Goal: Transaction & Acquisition: Purchase product/service

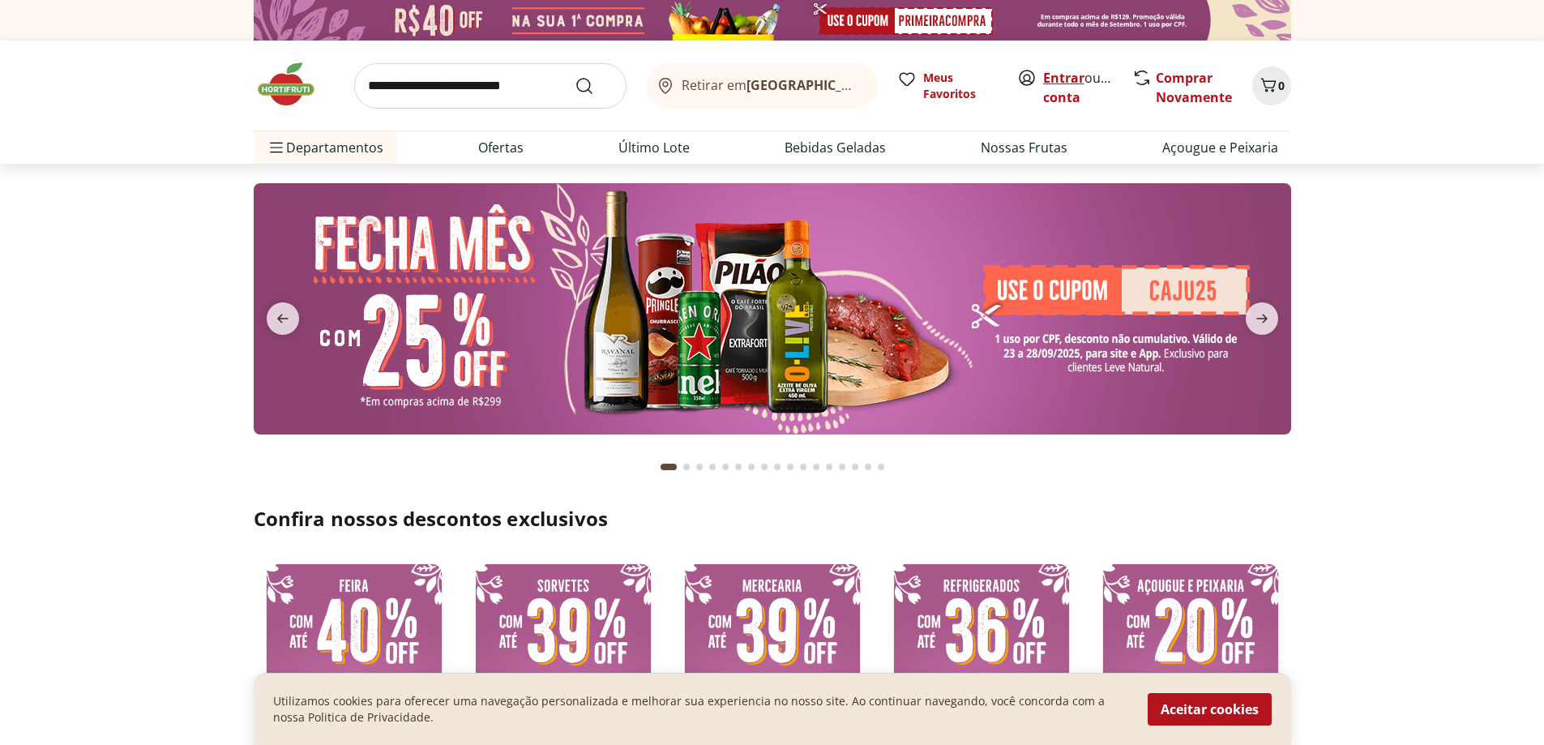
click at [1056, 83] on link "Entrar" at bounding box center [1063, 78] width 41 height 18
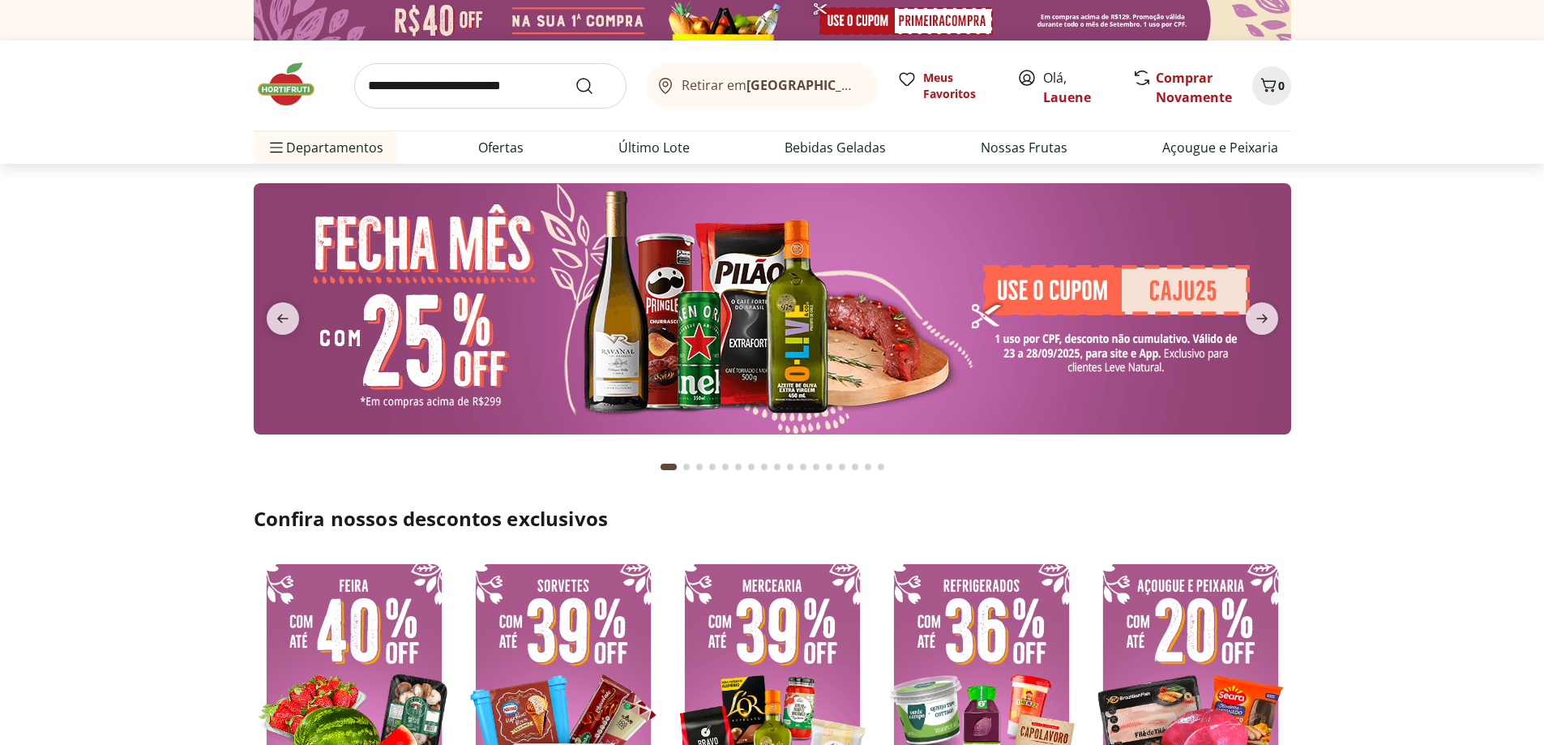
click at [465, 90] on input "search" at bounding box center [490, 85] width 272 height 45
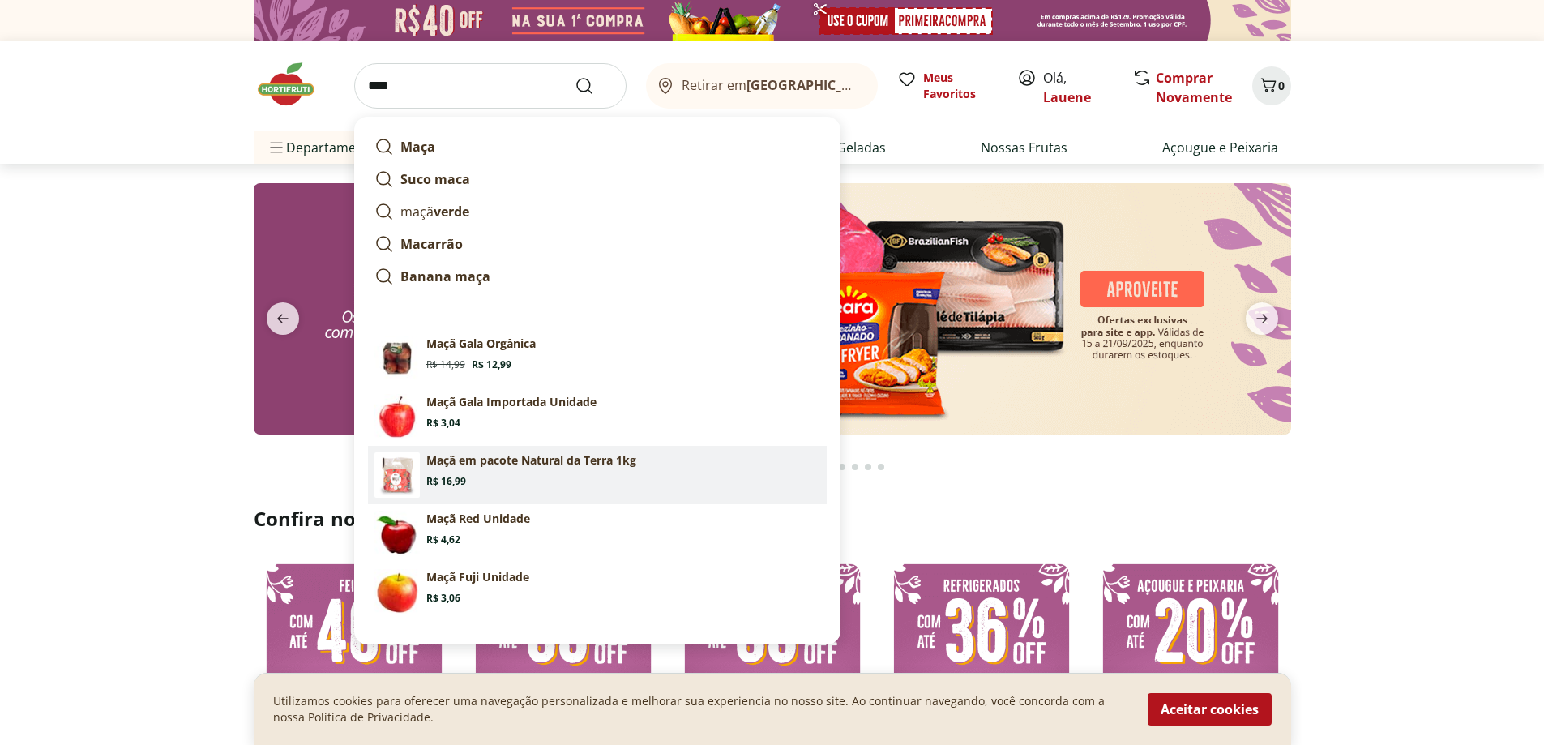
click at [561, 453] on p "Maçã em pacote Natural da Terra 1kg" at bounding box center [531, 460] width 210 height 16
type input "**********"
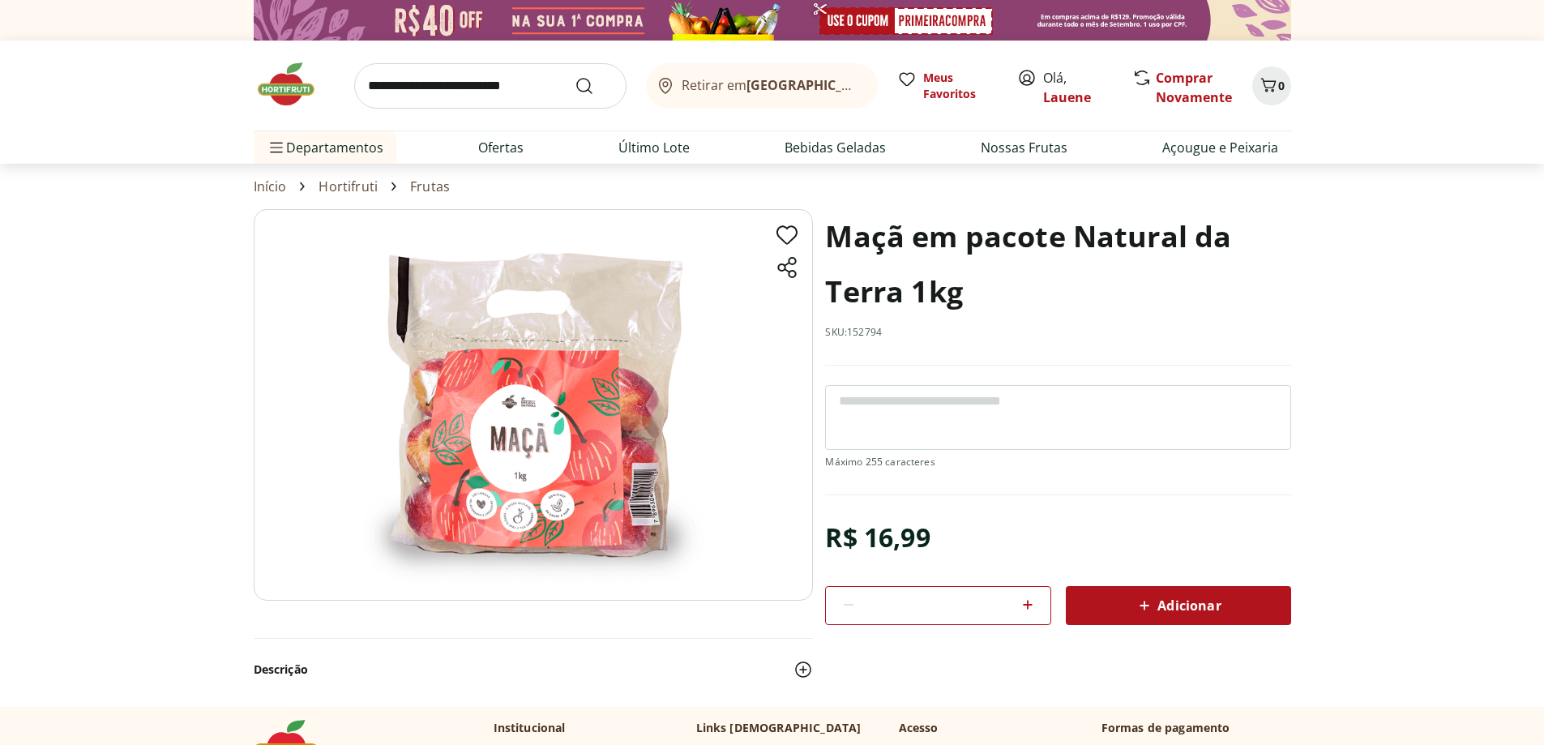
click at [1032, 601] on icon at bounding box center [1027, 604] width 19 height 19
click at [1033, 601] on icon at bounding box center [1027, 604] width 19 height 19
type input "*"
click at [1183, 598] on span "Adicionar" at bounding box center [1178, 605] width 86 height 19
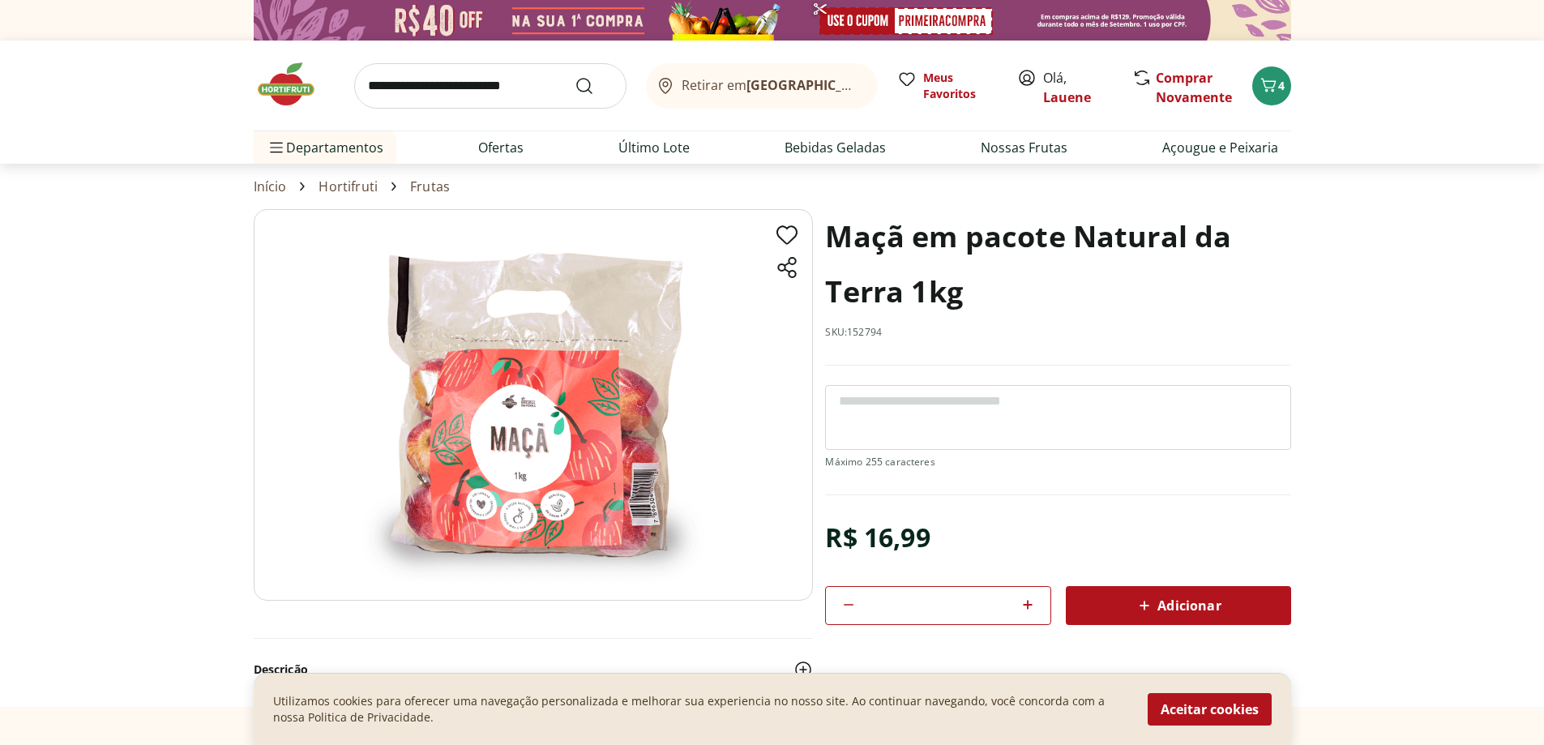
click at [415, 84] on input "search" at bounding box center [490, 85] width 272 height 45
type input "**********"
click at [575, 76] on button "Submit Search" at bounding box center [594, 85] width 39 height 19
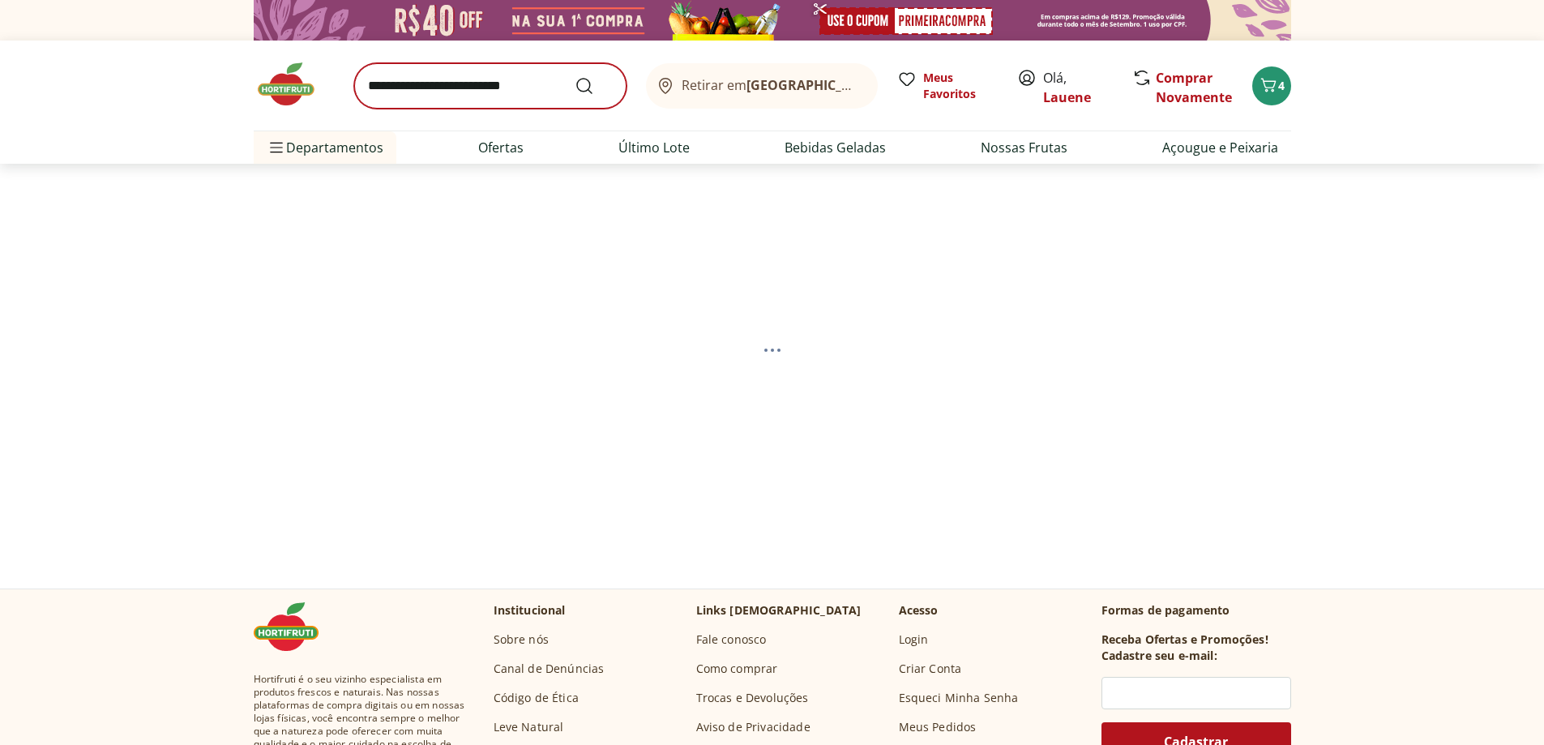
select select "**********"
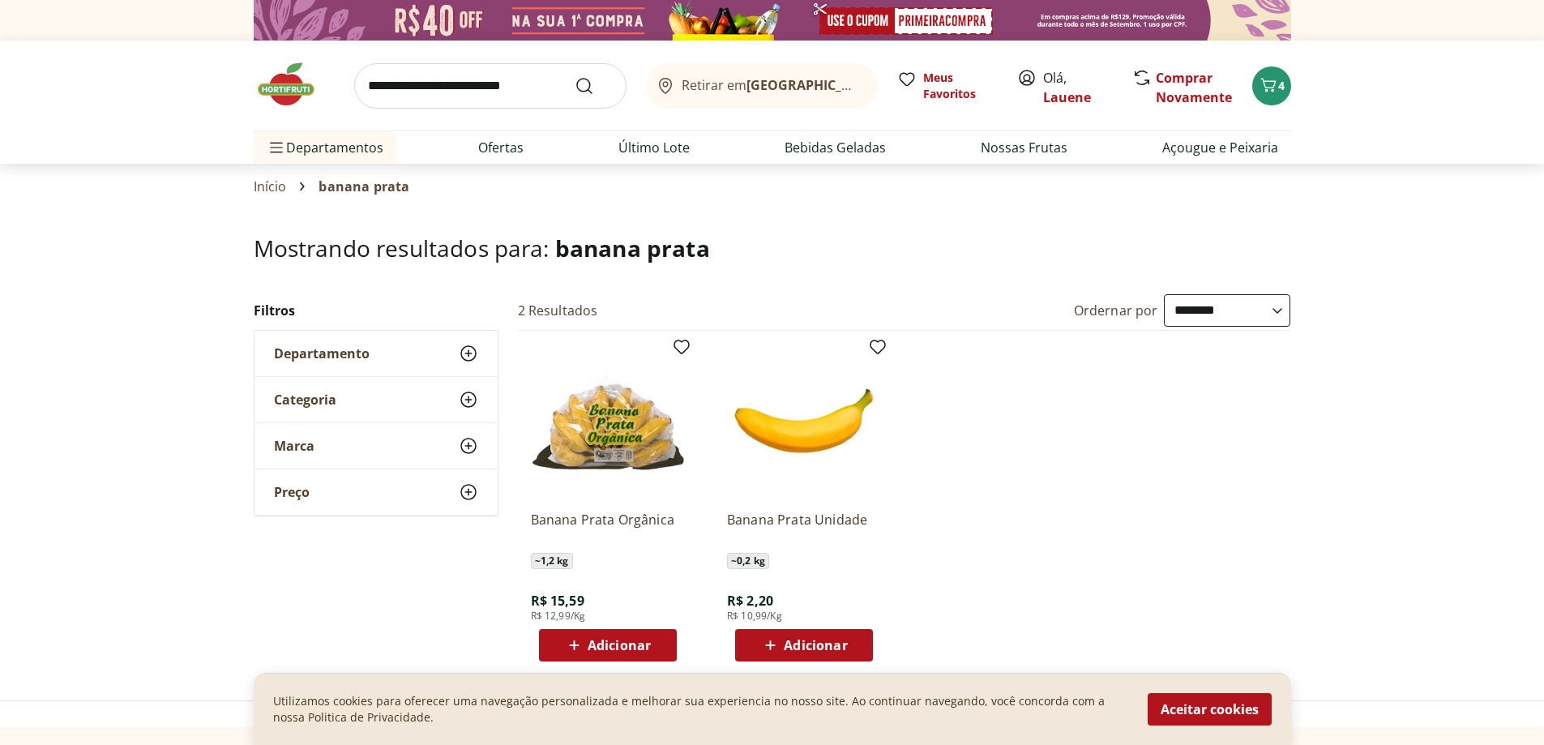
click at [786, 650] on span "Adicionar" at bounding box center [815, 645] width 63 height 13
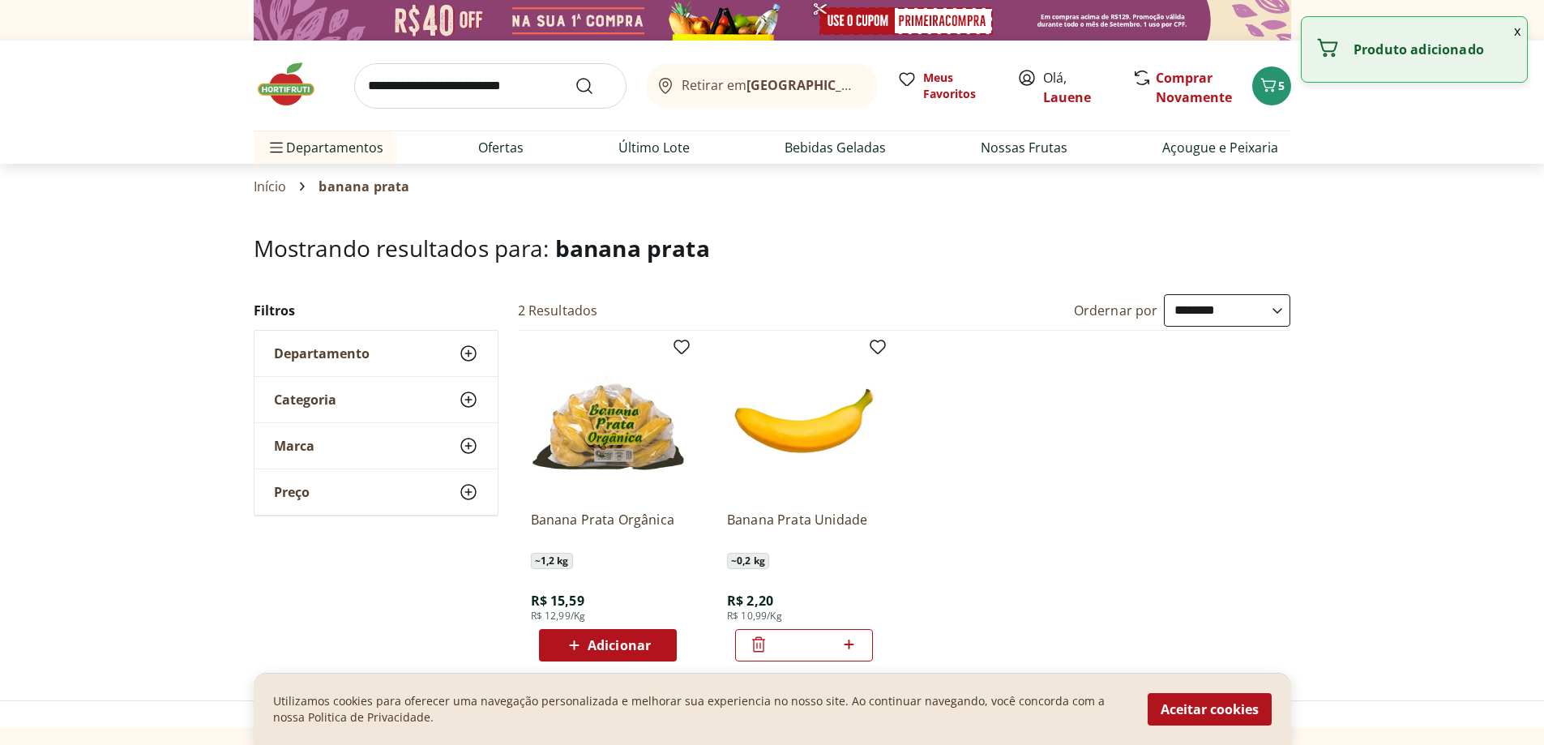
click at [856, 646] on icon at bounding box center [849, 644] width 20 height 19
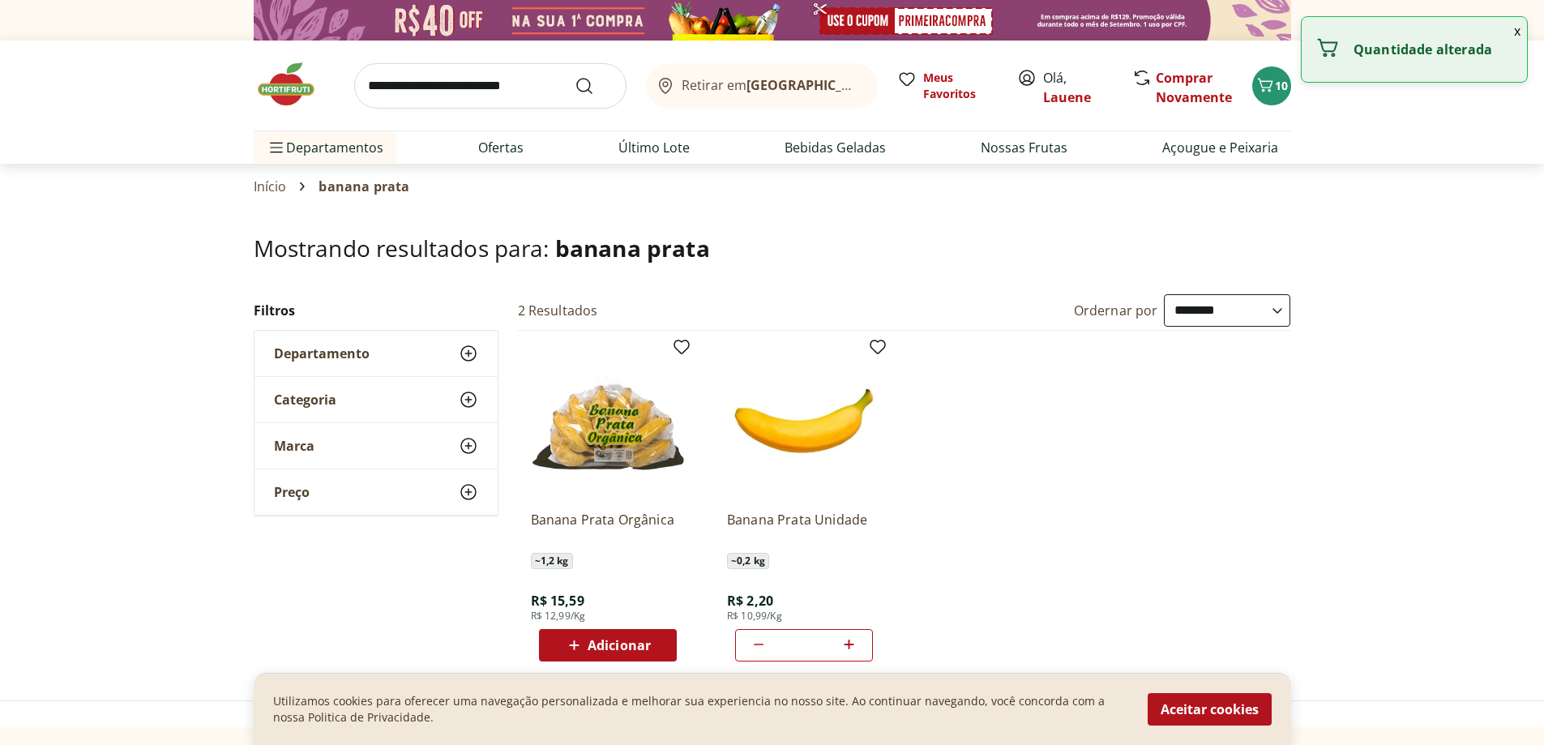
click at [856, 646] on icon at bounding box center [849, 644] width 20 height 19
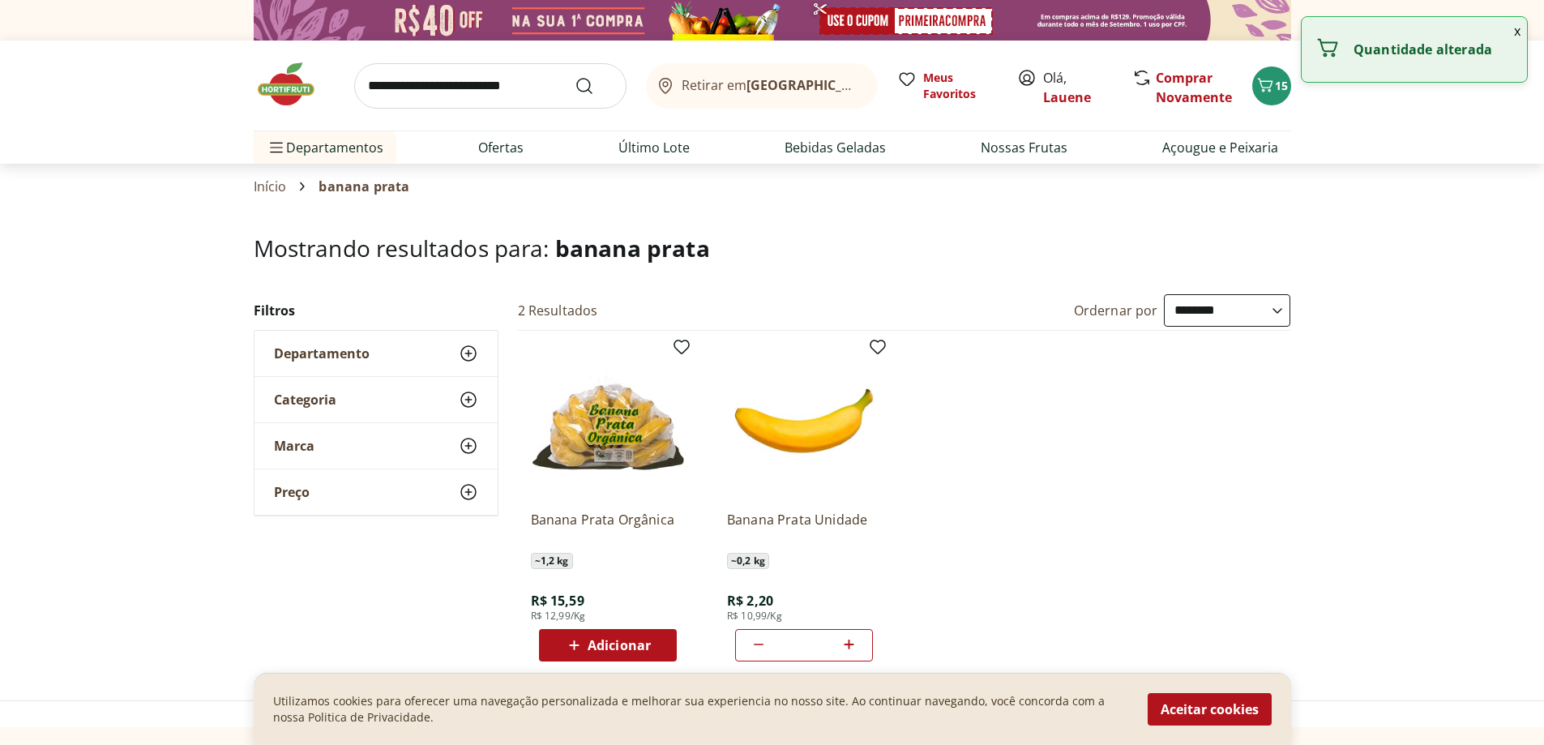
click at [856, 646] on icon at bounding box center [849, 644] width 20 height 19
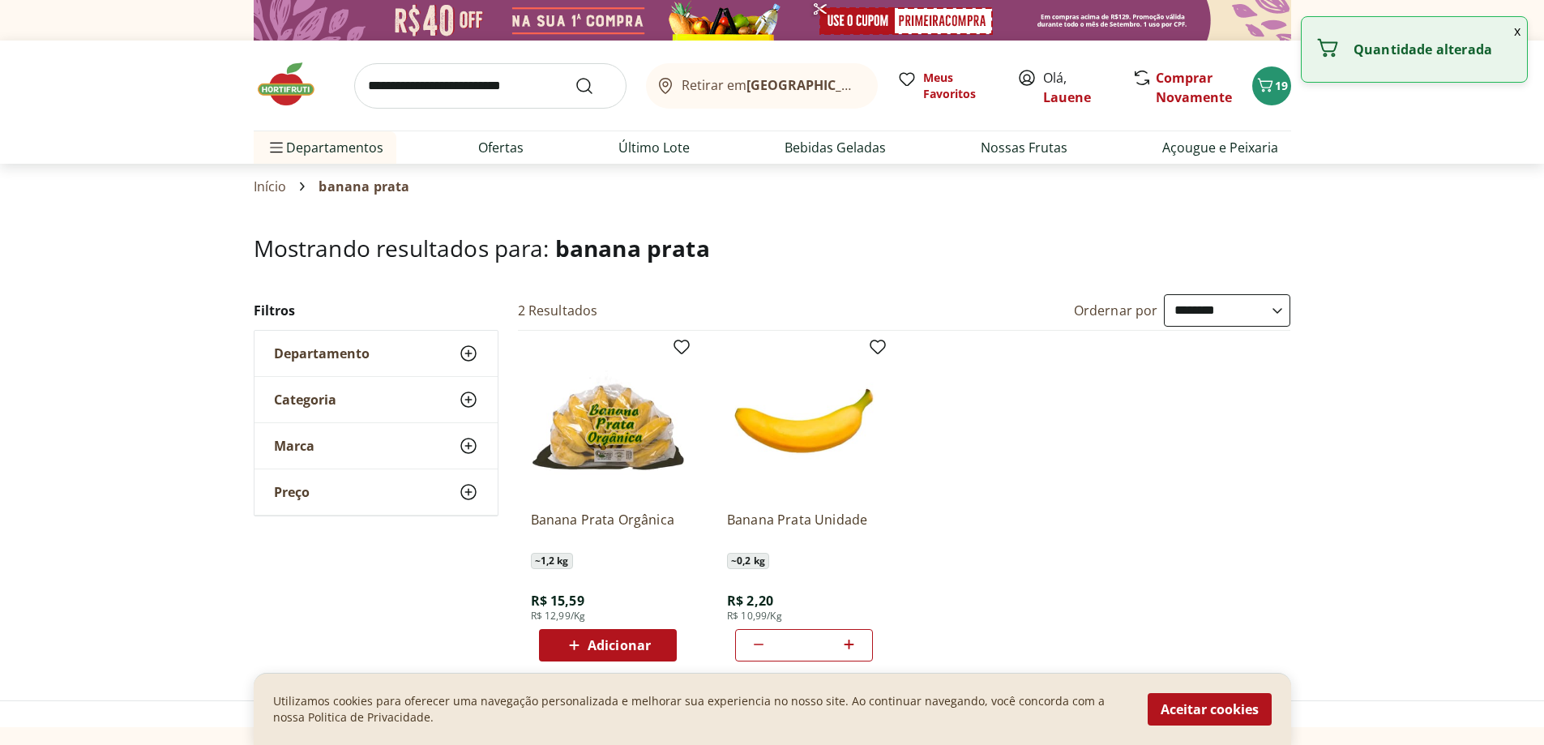
click at [856, 646] on icon at bounding box center [849, 644] width 20 height 19
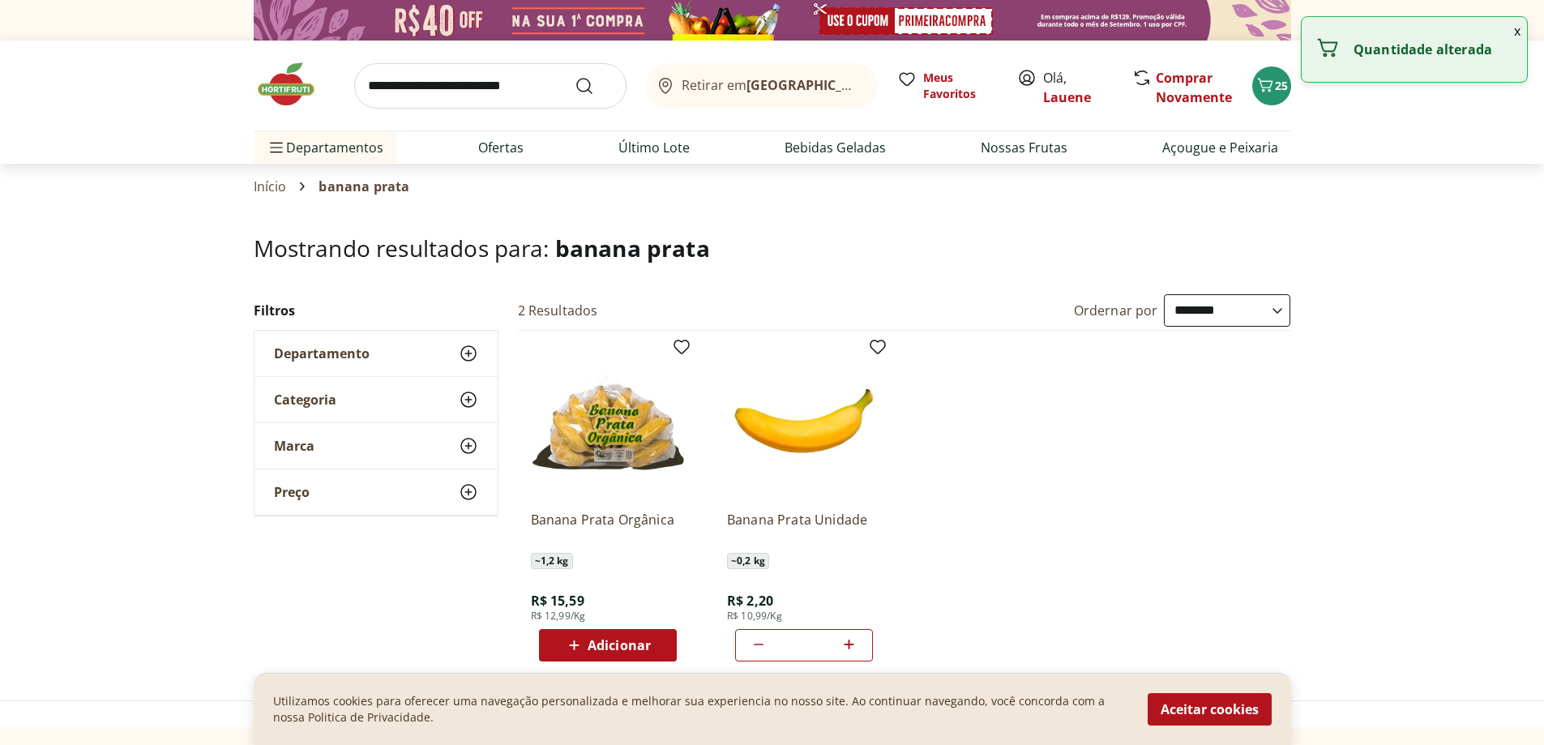
click at [856, 646] on icon at bounding box center [849, 644] width 20 height 19
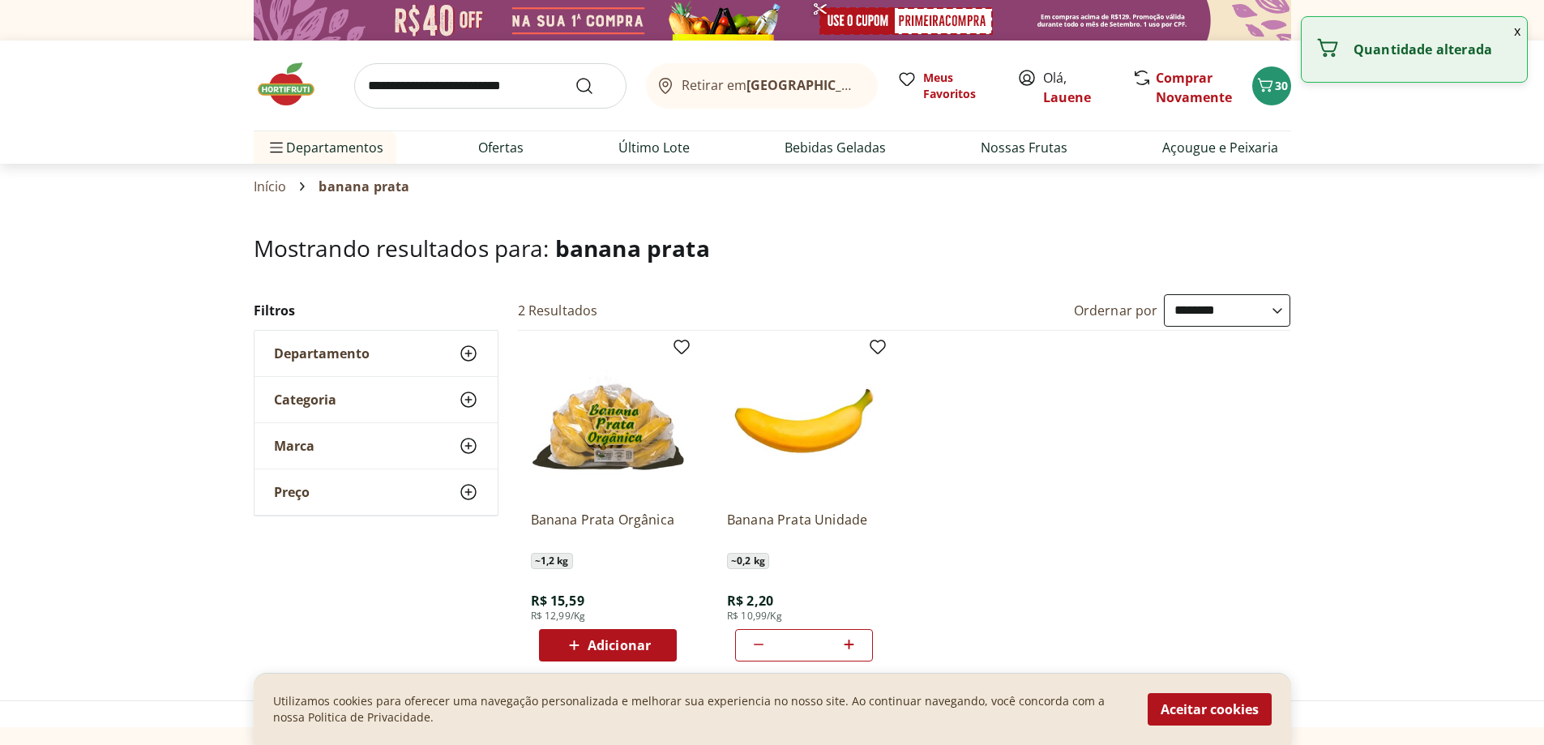
click at [856, 646] on icon at bounding box center [849, 644] width 20 height 19
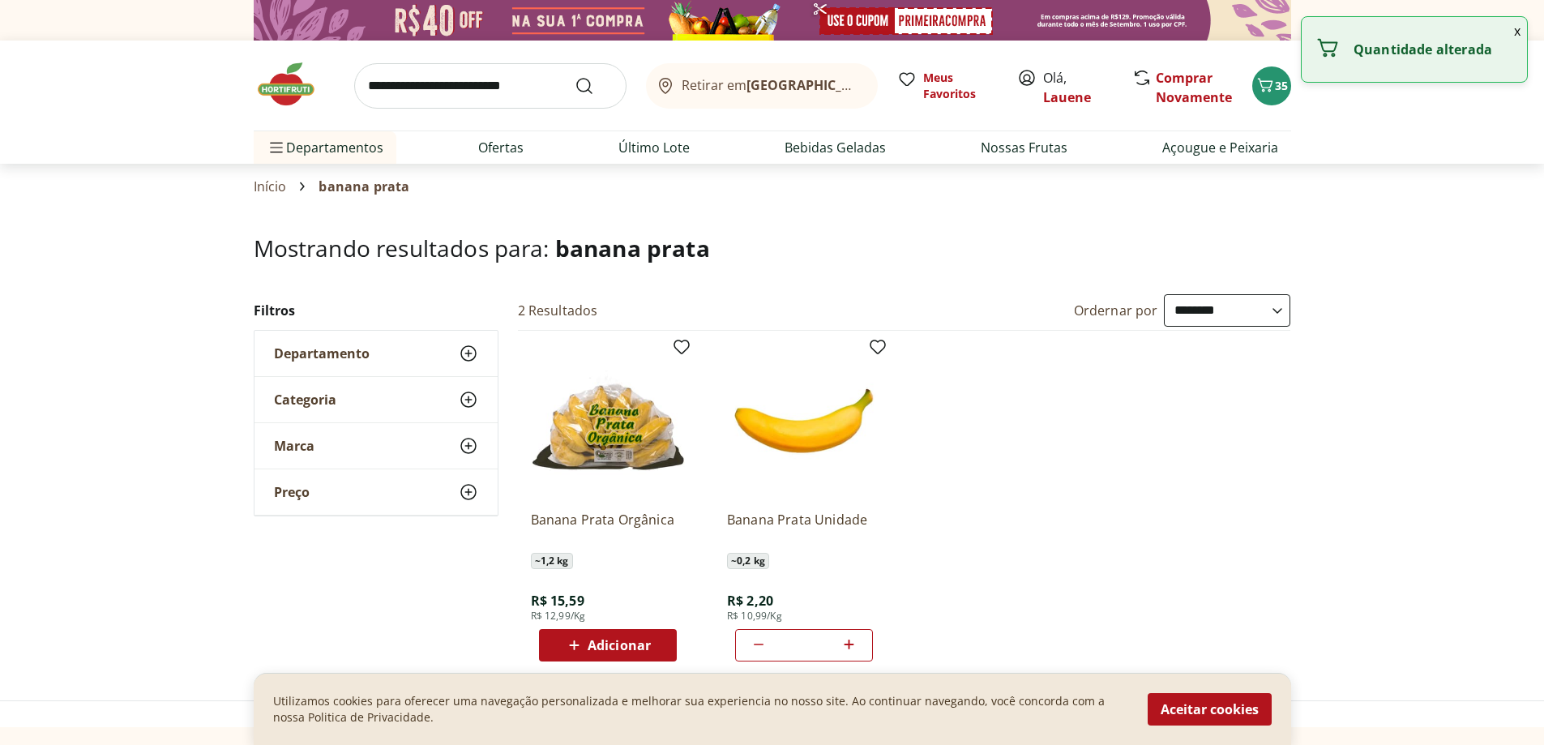
click at [856, 646] on icon at bounding box center [849, 644] width 20 height 19
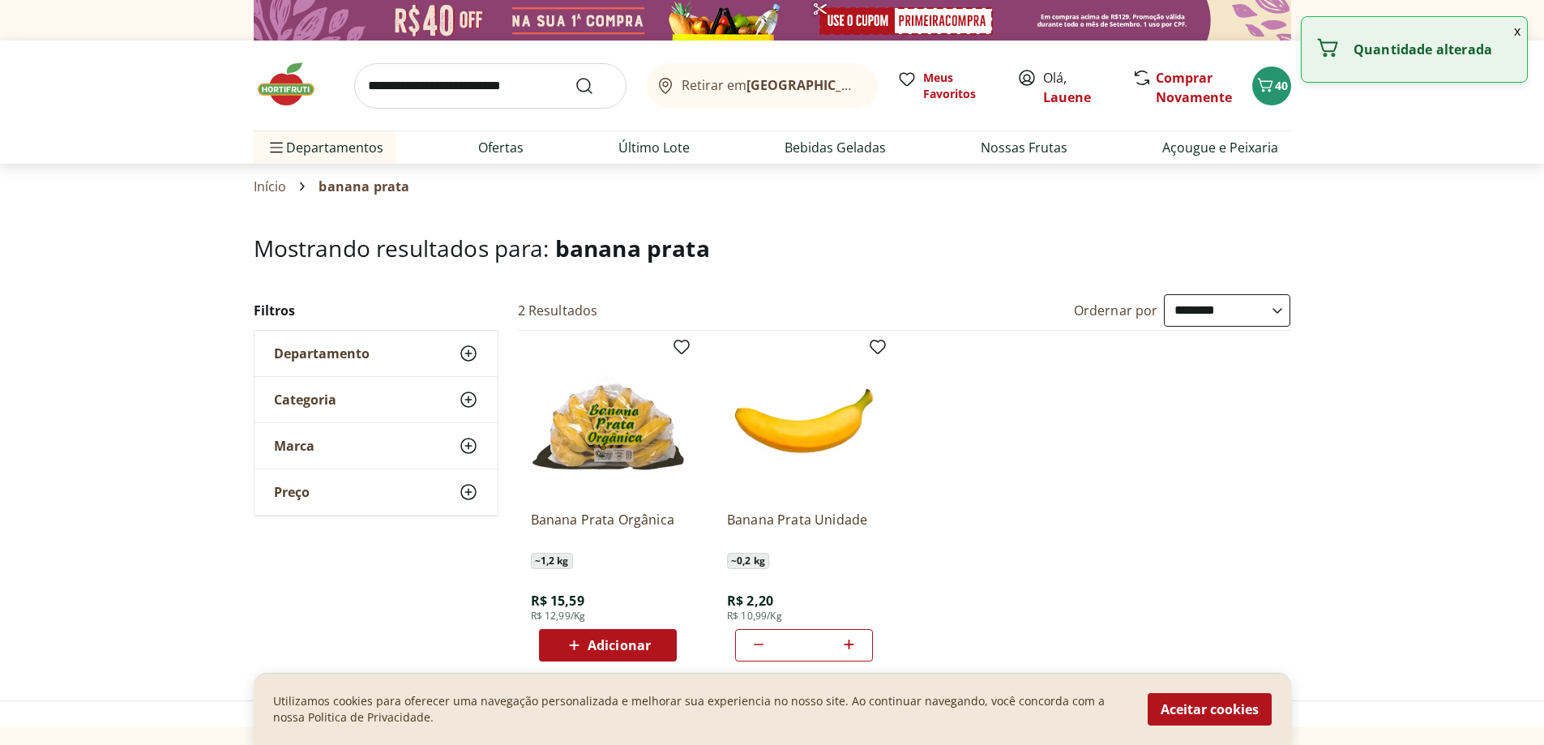
click at [856, 646] on icon at bounding box center [849, 644] width 20 height 19
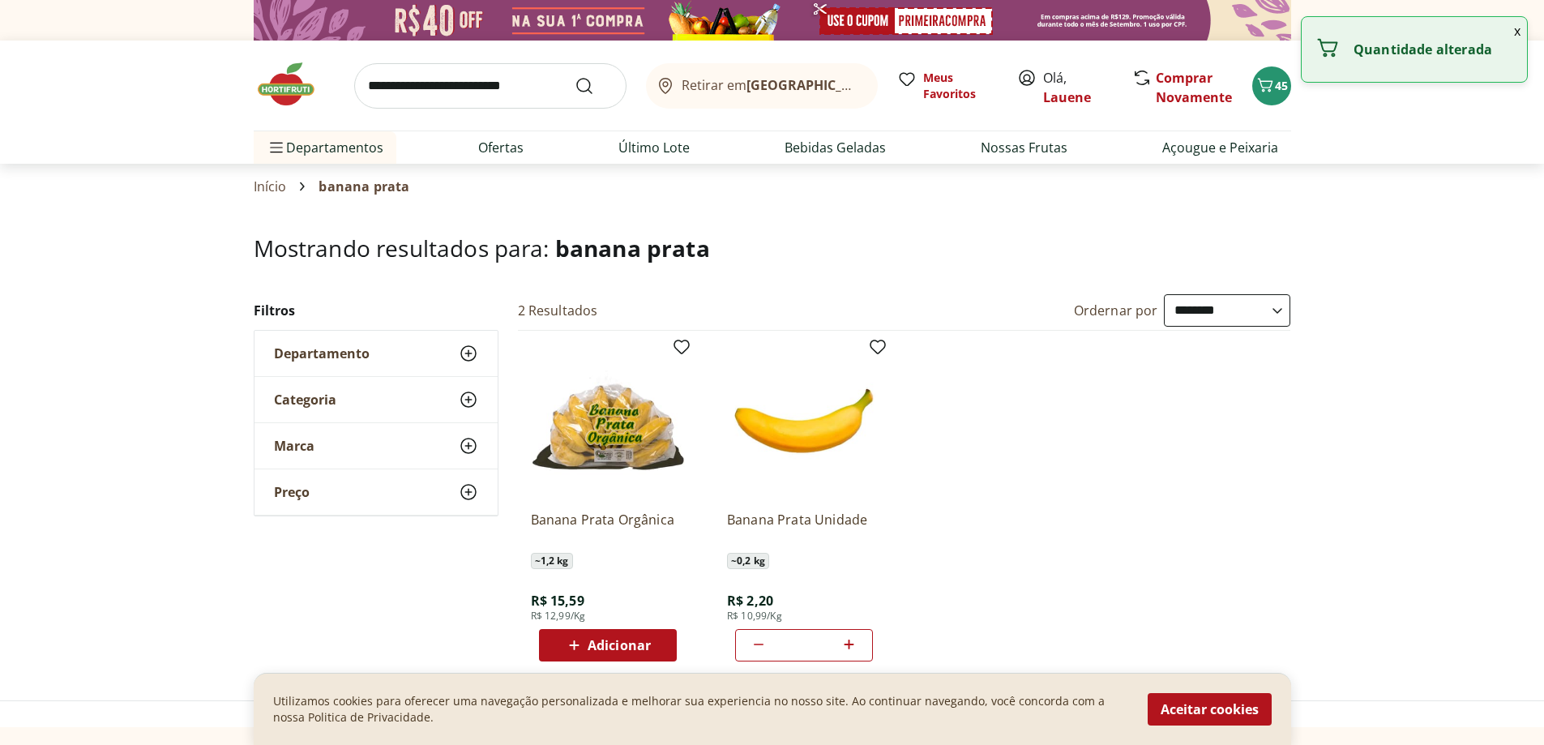
click at [856, 646] on icon at bounding box center [849, 644] width 20 height 19
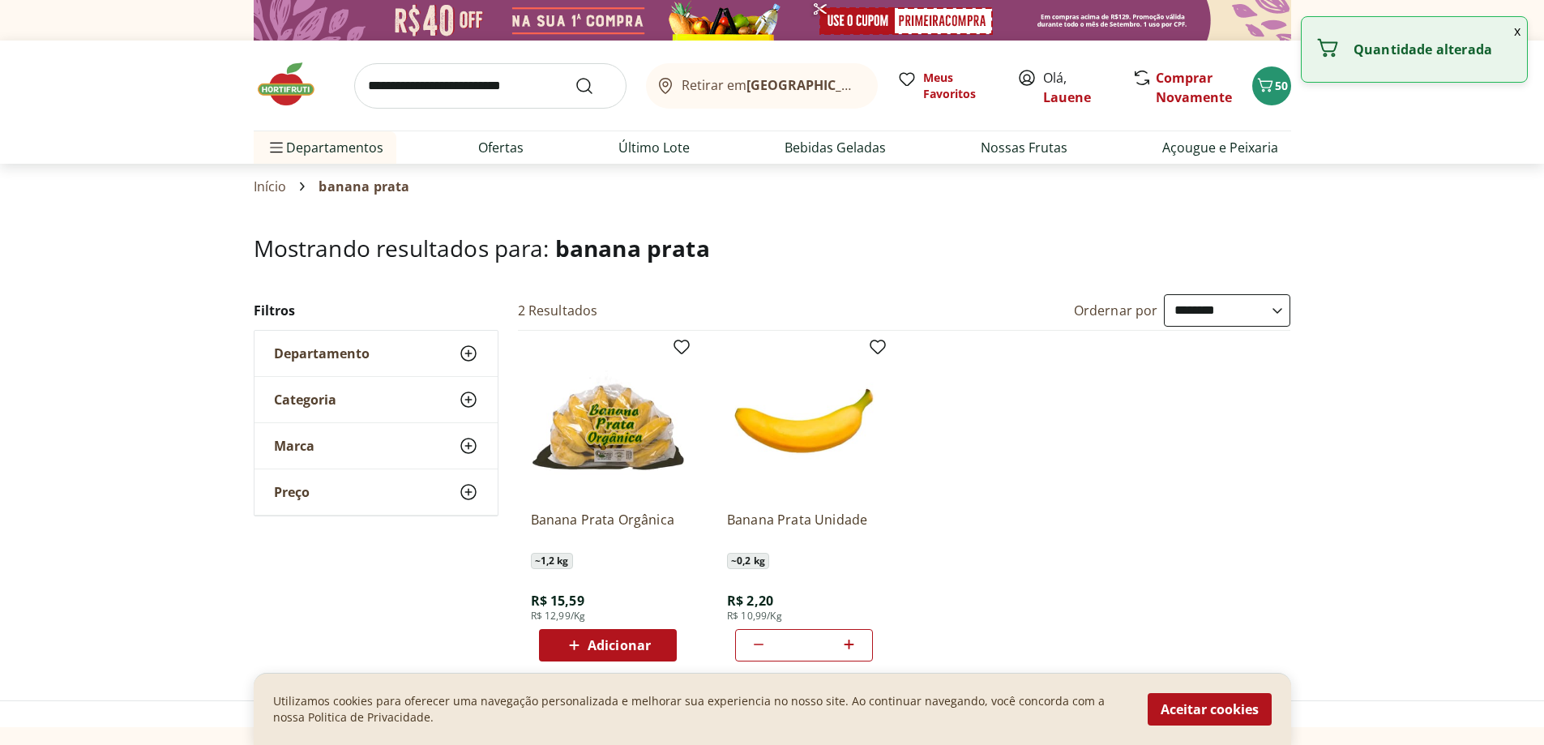
click at [856, 646] on icon at bounding box center [849, 644] width 20 height 19
type input "**"
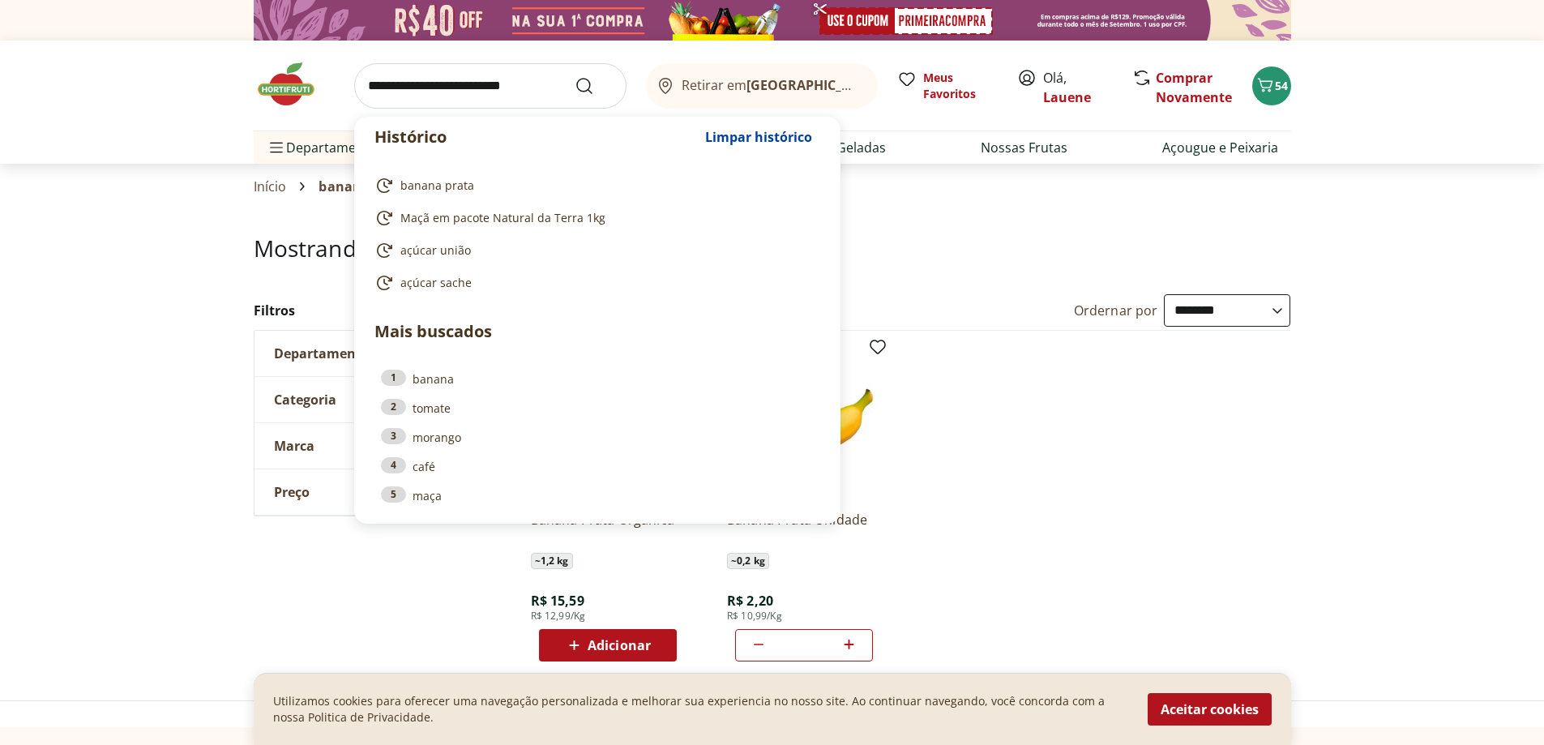
click at [468, 101] on input "search" at bounding box center [490, 85] width 272 height 45
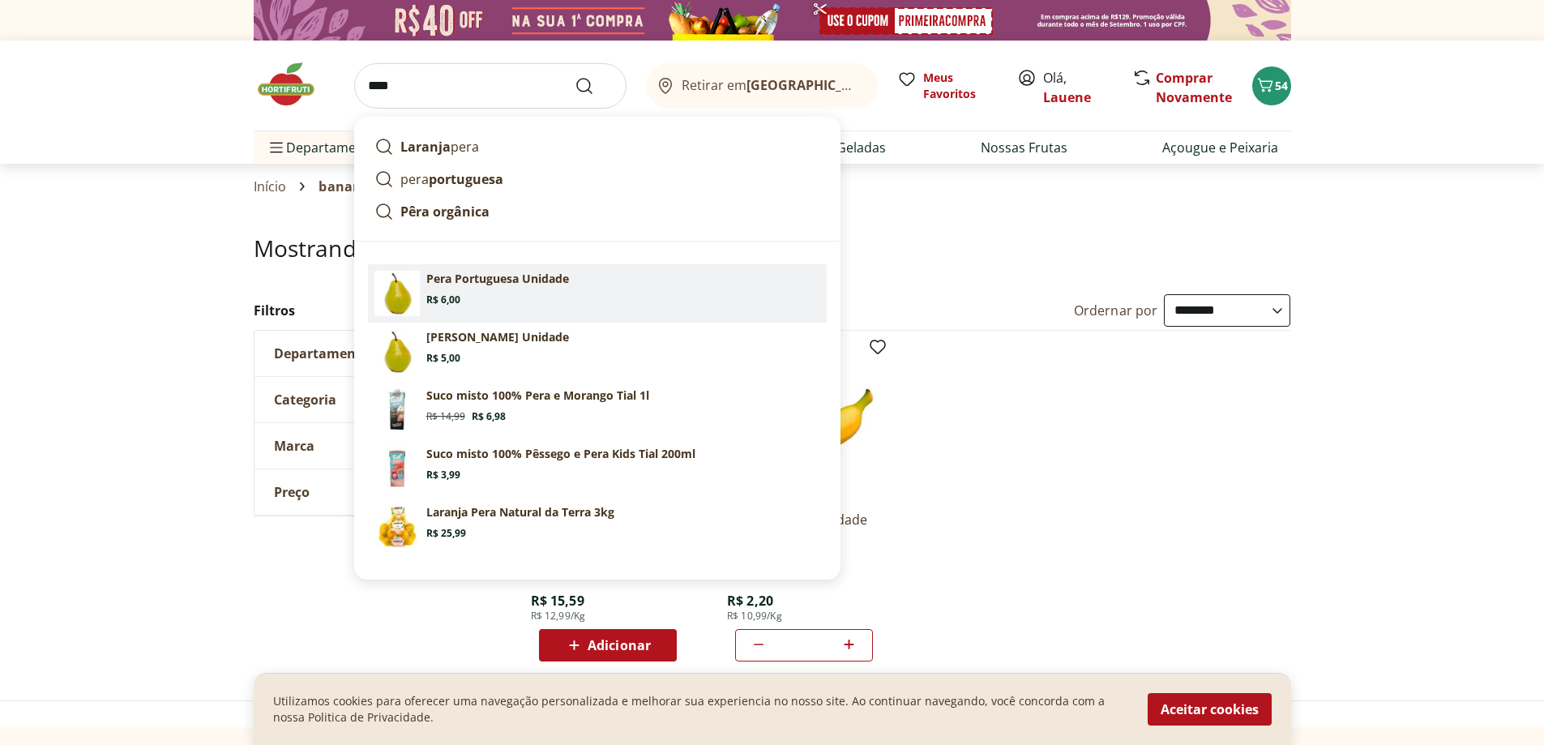
click at [587, 283] on section "Pera Portuguesa Unidade Price: R$ 6,00" at bounding box center [623, 289] width 394 height 36
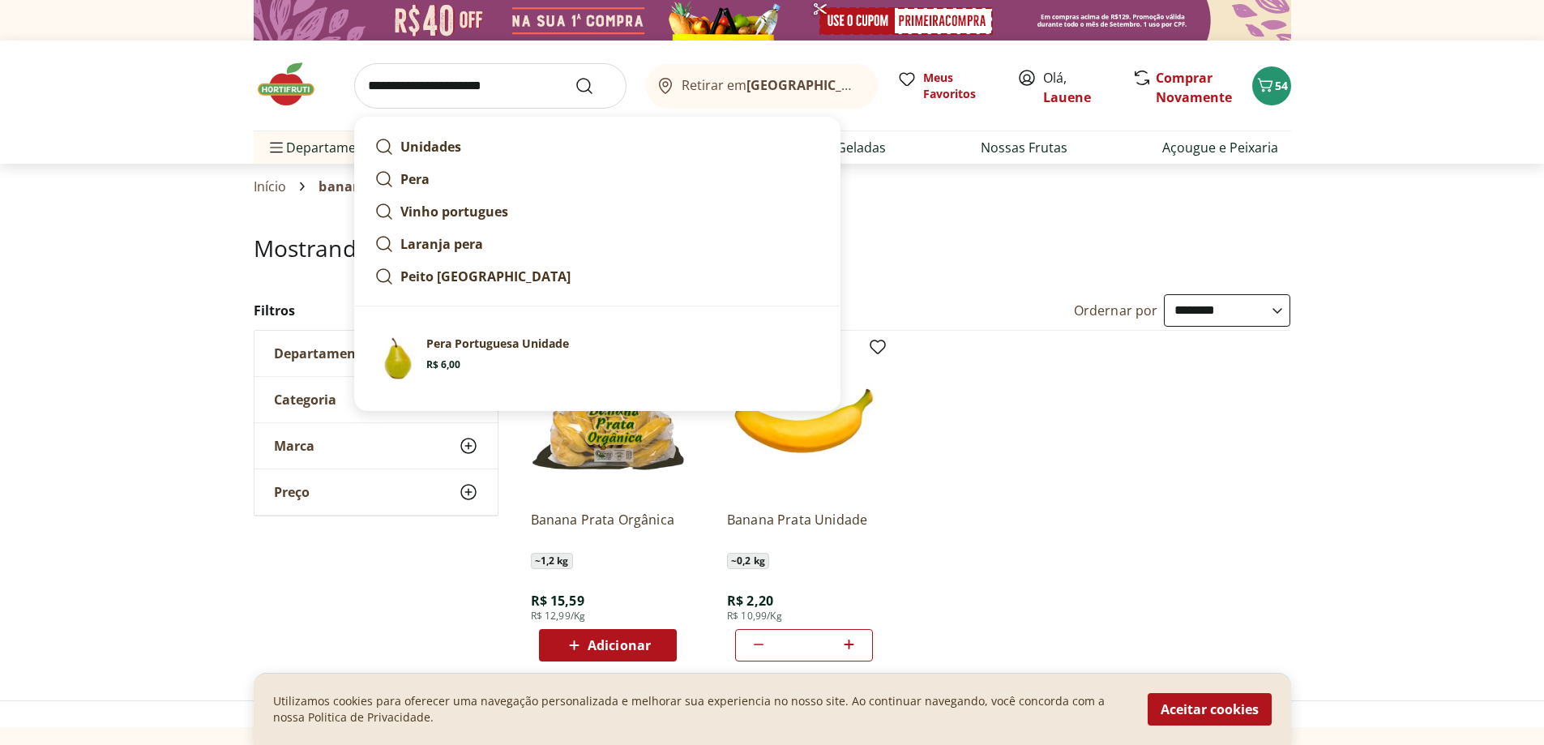
drag, startPoint x: 529, startPoint y: 86, endPoint x: 91, endPoint y: 102, distance: 438.9
click at [91, 102] on header "**********" at bounding box center [772, 102] width 1544 height 123
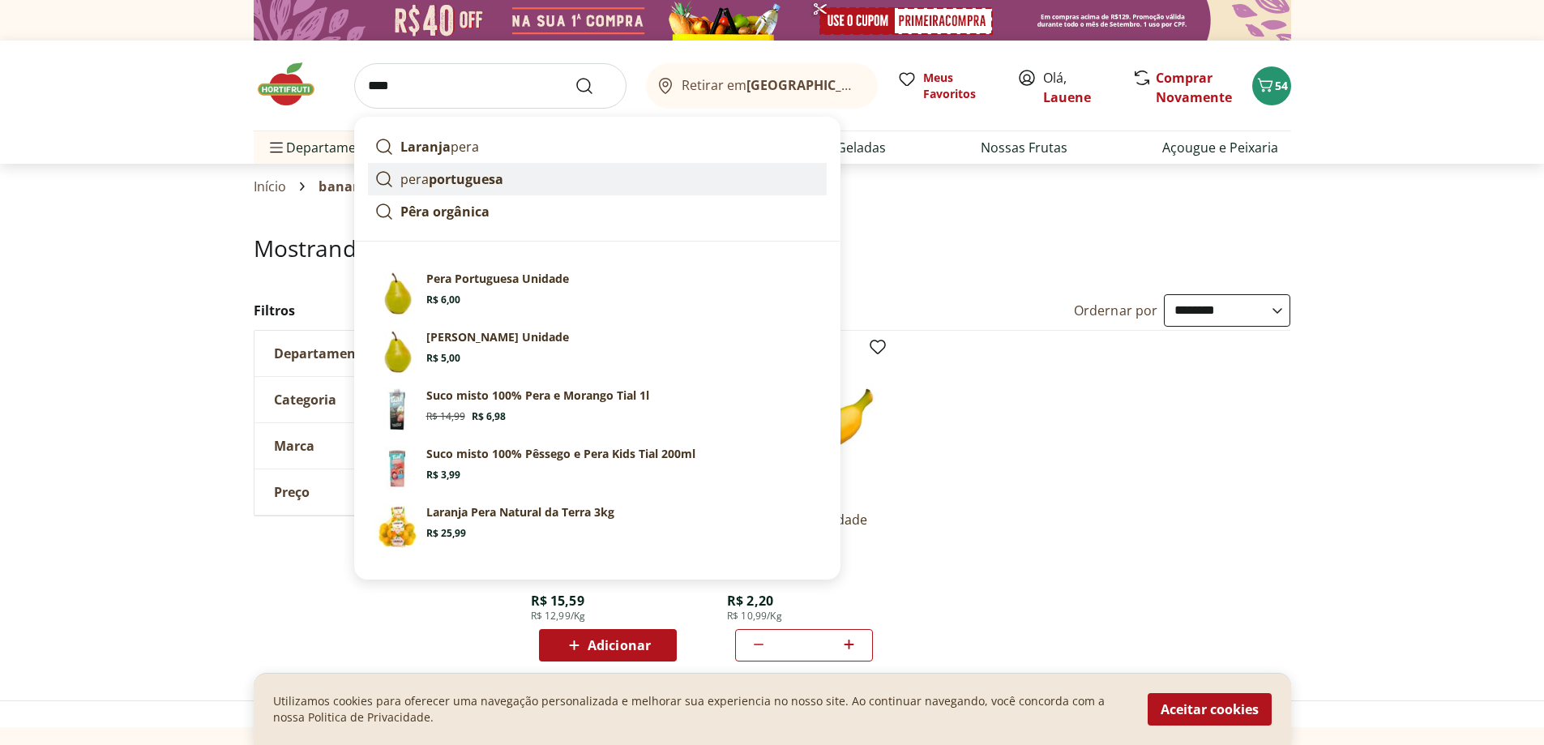
click at [452, 185] on strong "portuguesa" at bounding box center [466, 179] width 75 height 18
type input "**********"
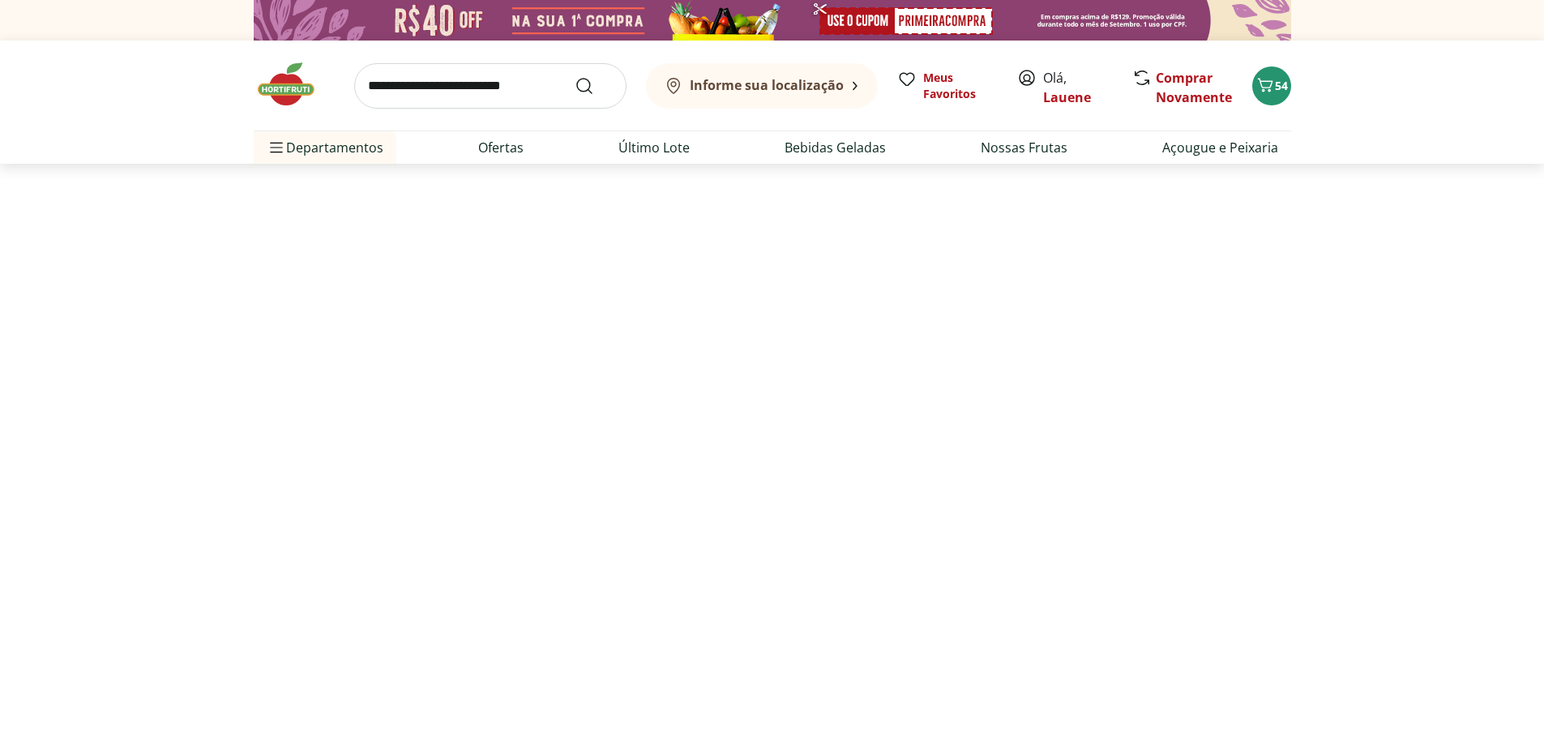
select select "**********"
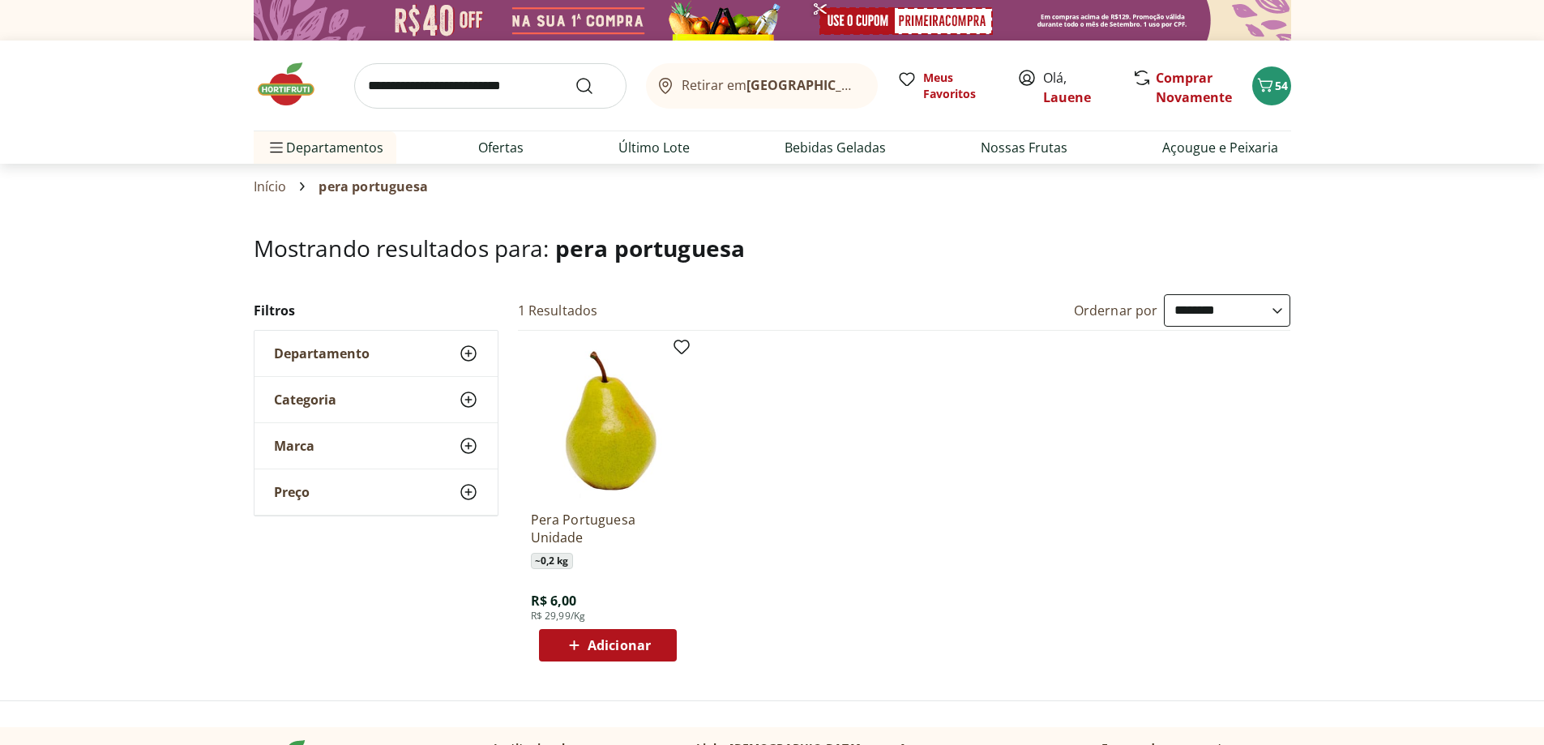
click at [608, 645] on span "Adicionar" at bounding box center [619, 645] width 63 height 13
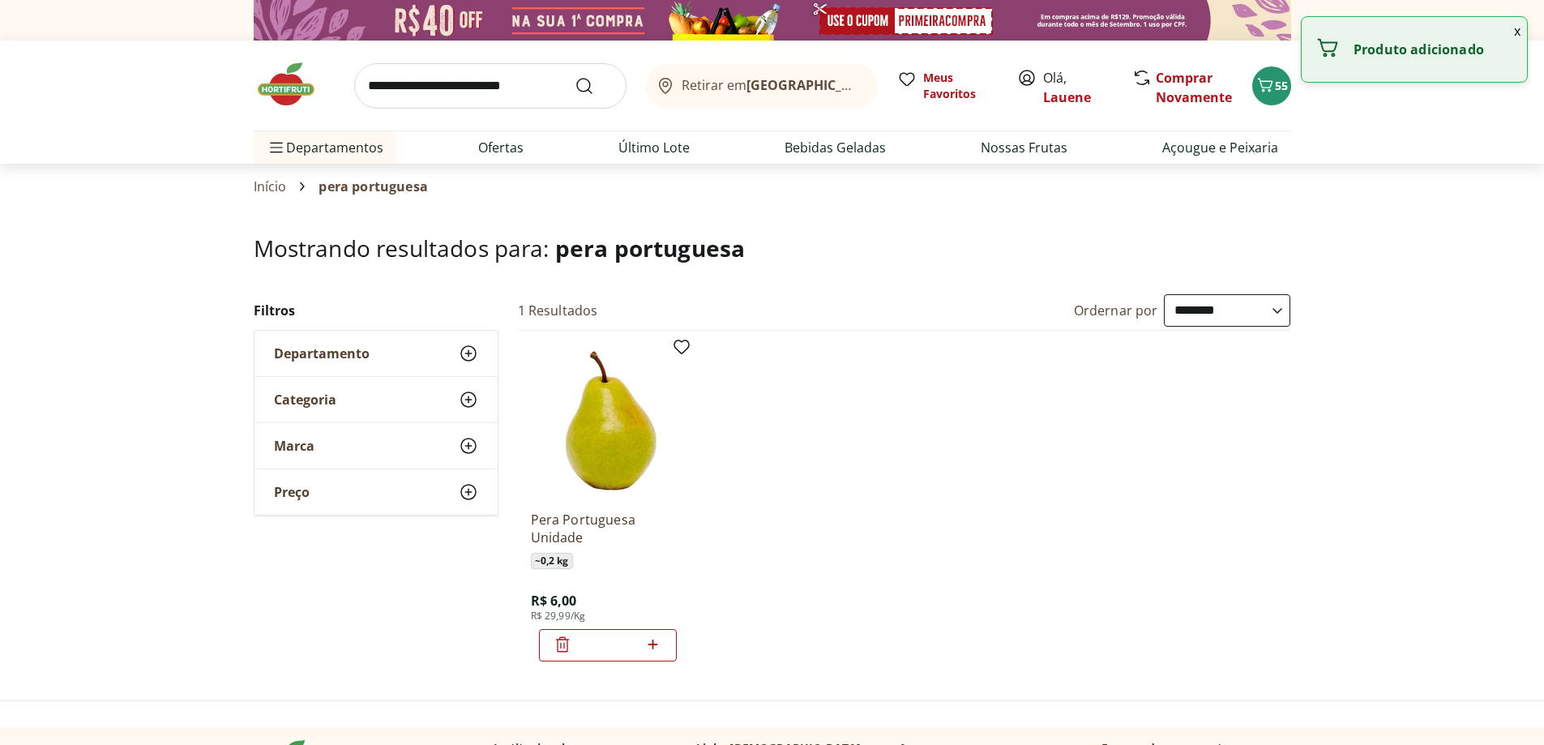
click at [654, 646] on icon at bounding box center [653, 644] width 20 height 19
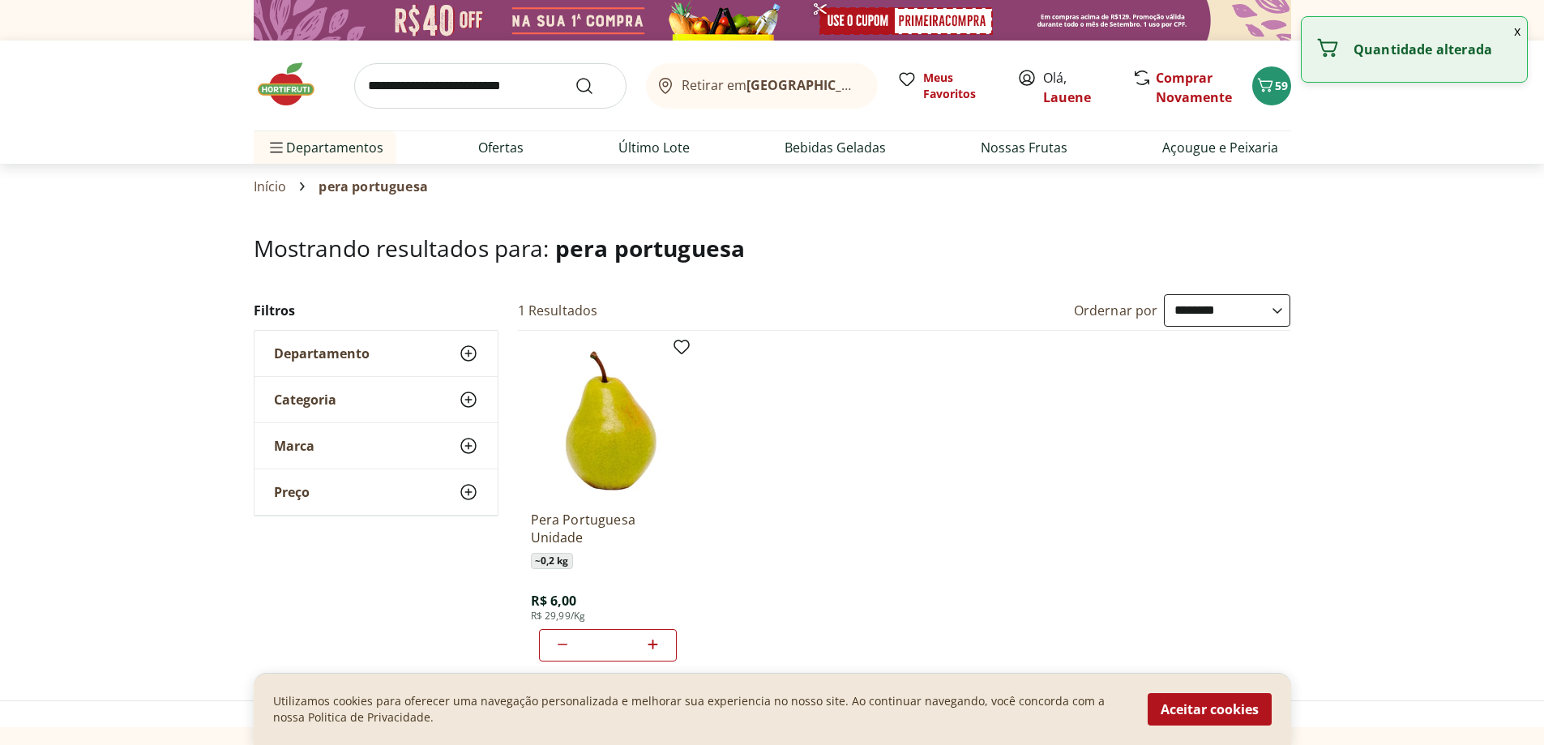
click at [653, 647] on icon at bounding box center [653, 644] width 20 height 19
click at [653, 647] on icon at bounding box center [654, 645] width 10 height 10
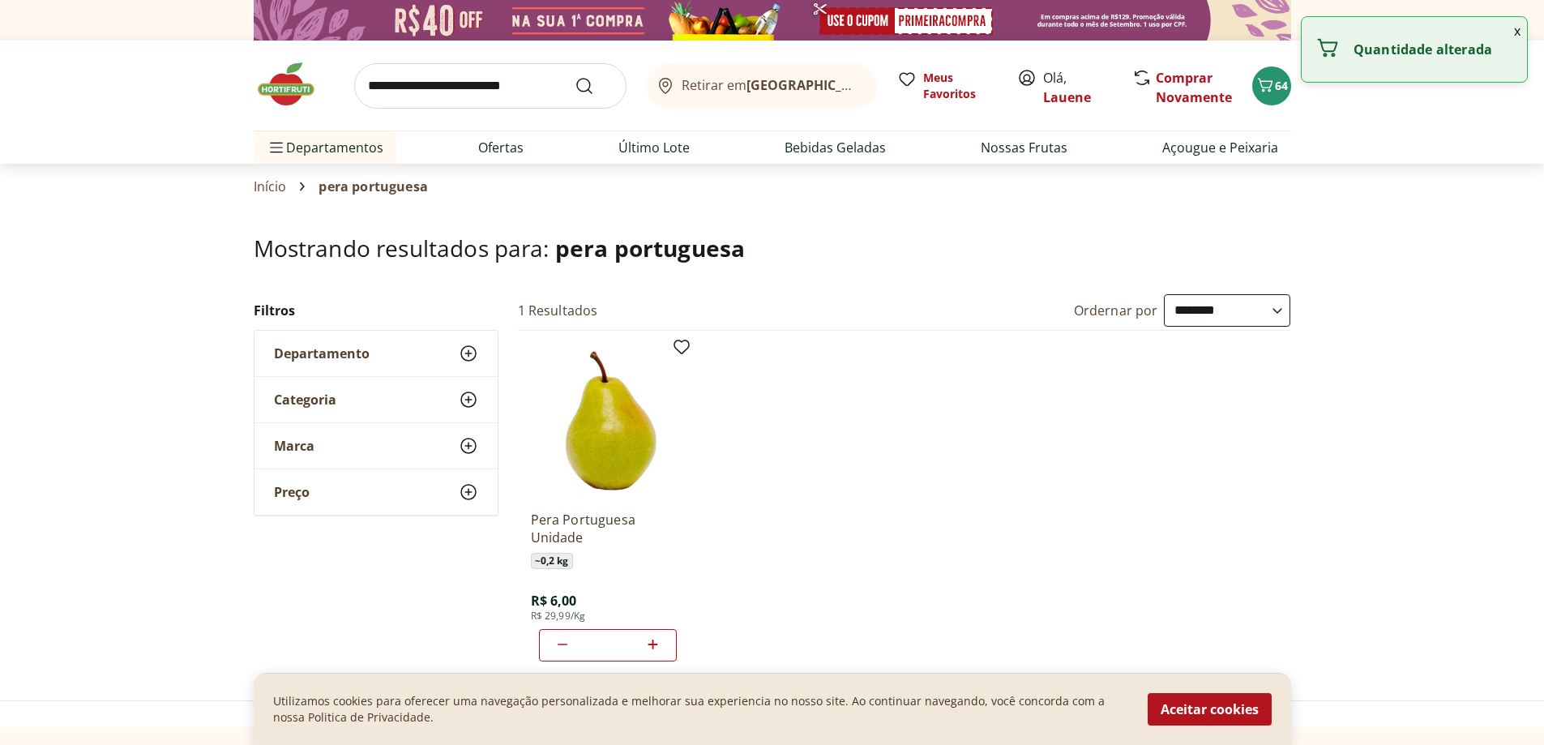
click at [653, 647] on icon at bounding box center [654, 645] width 10 height 10
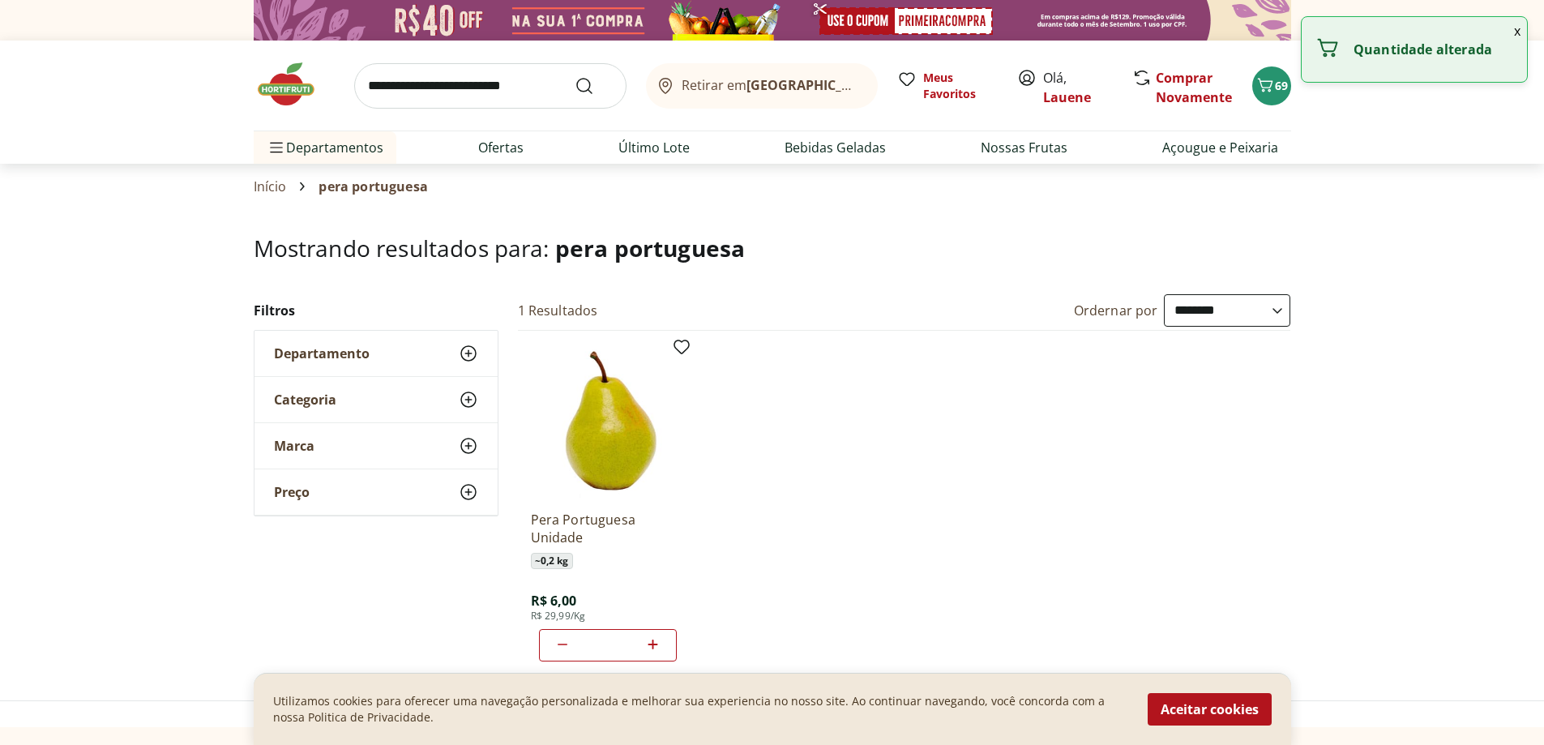
click at [653, 647] on icon at bounding box center [654, 645] width 10 height 10
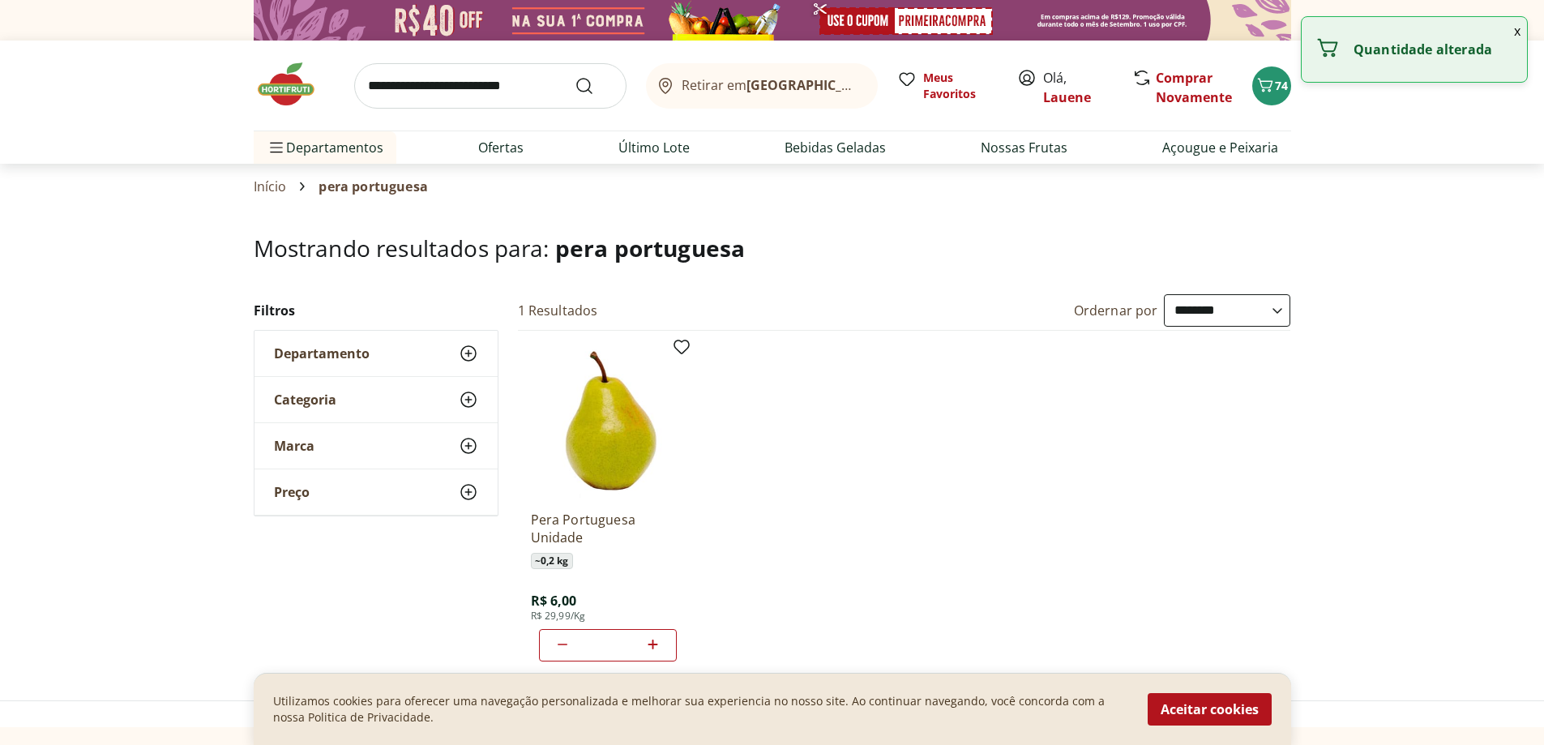
click at [653, 647] on icon at bounding box center [654, 645] width 10 height 10
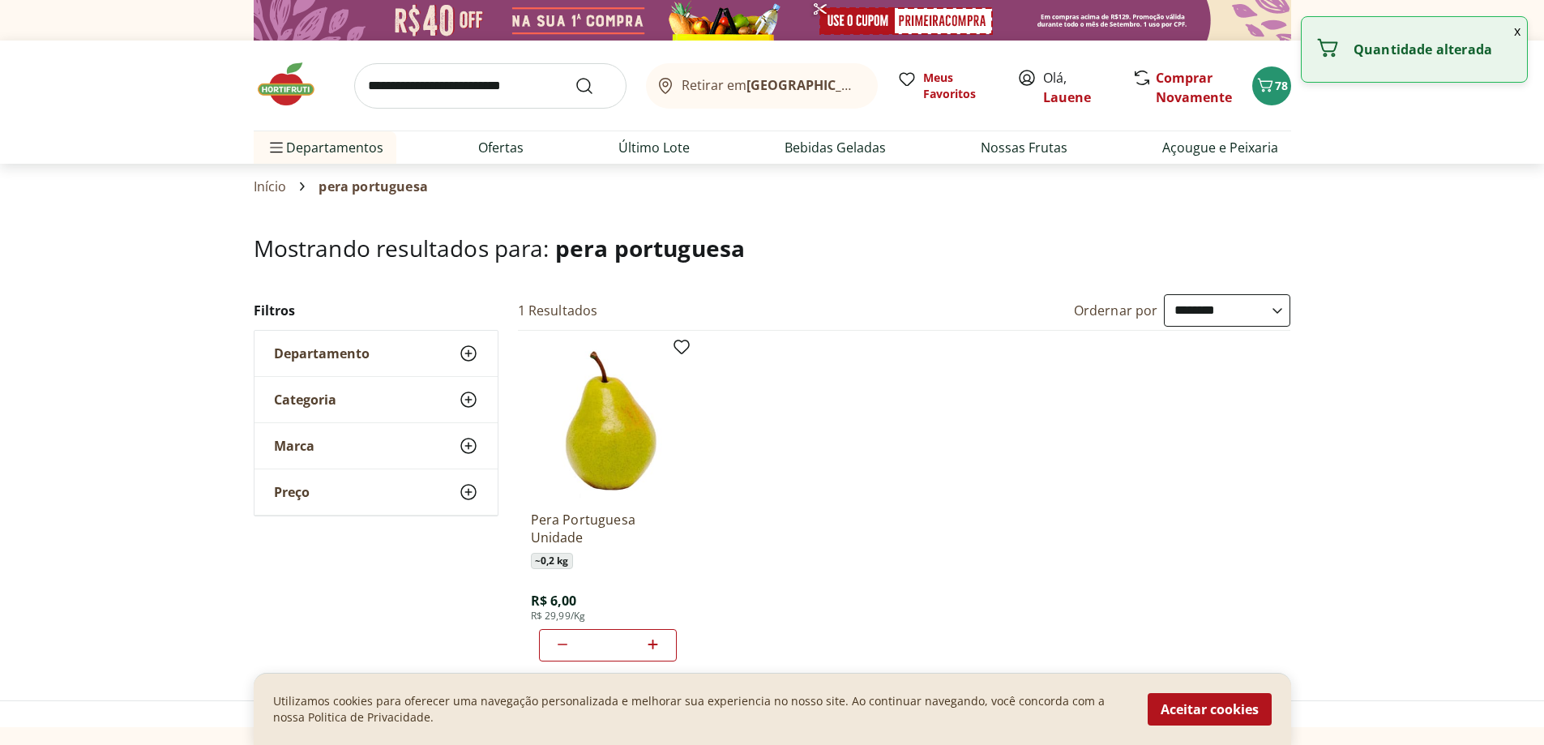
type input "**"
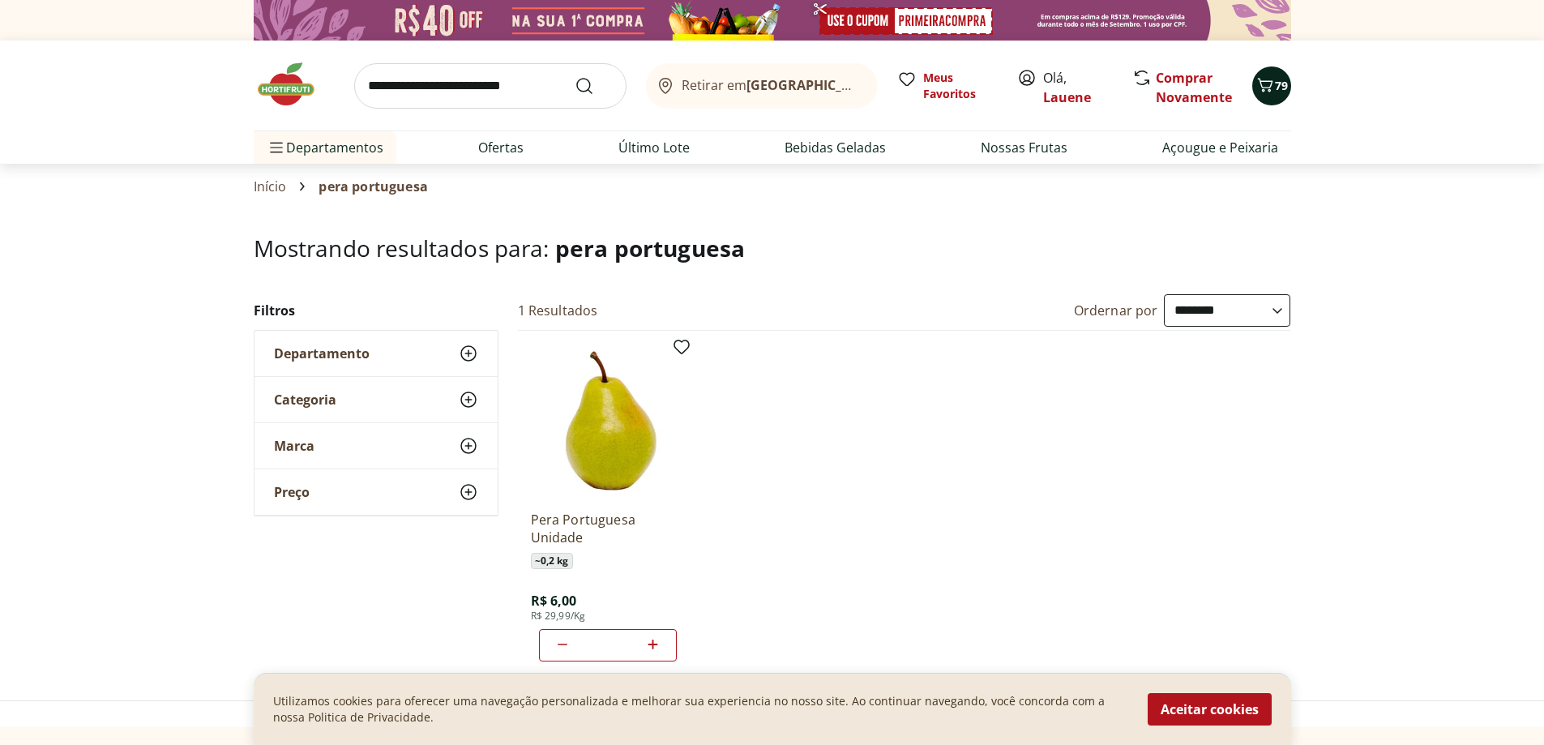
click at [1275, 78] on span "79" at bounding box center [1281, 85] width 13 height 15
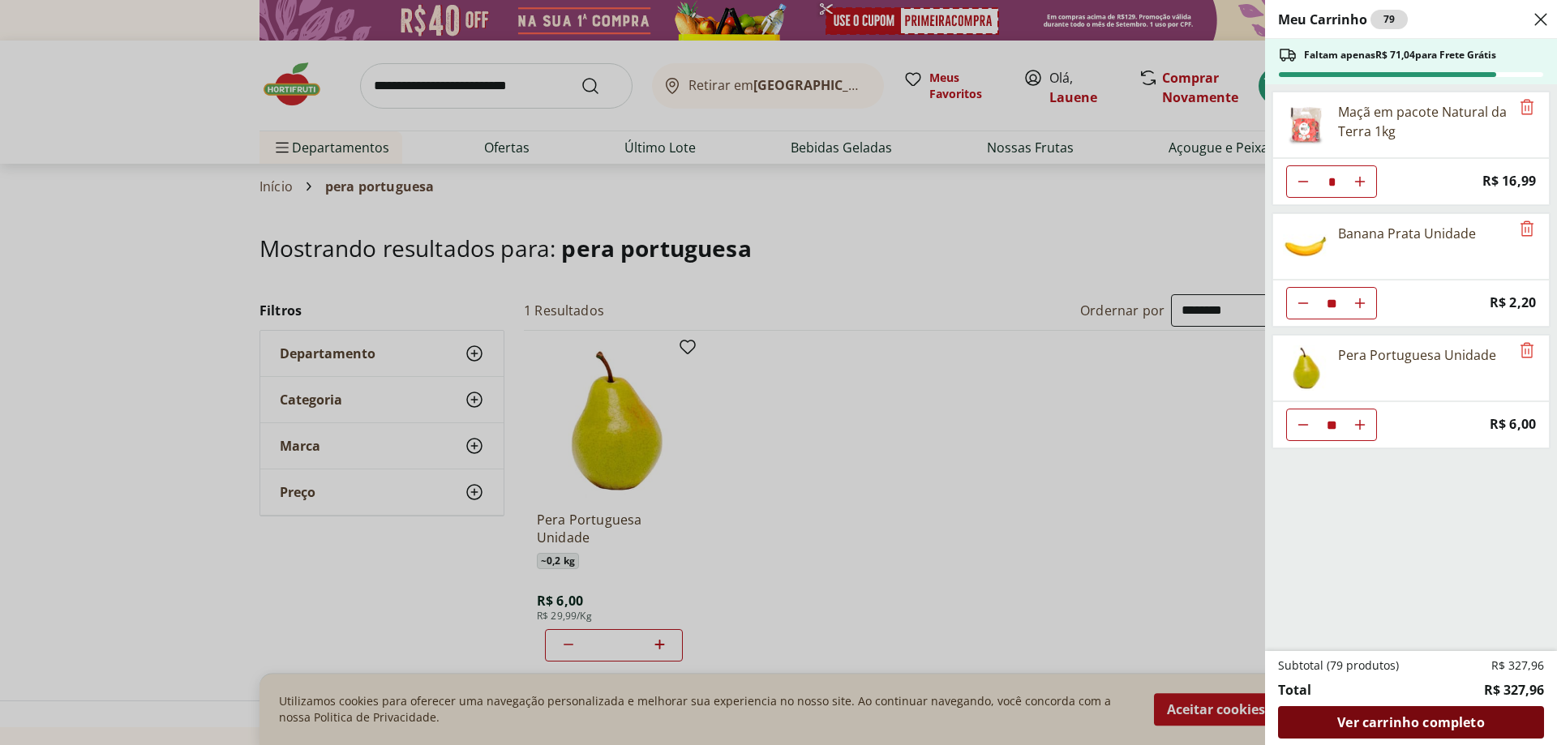
click at [1399, 723] on span "Ver carrinho completo" at bounding box center [1410, 722] width 147 height 13
